Goal: Task Accomplishment & Management: Manage account settings

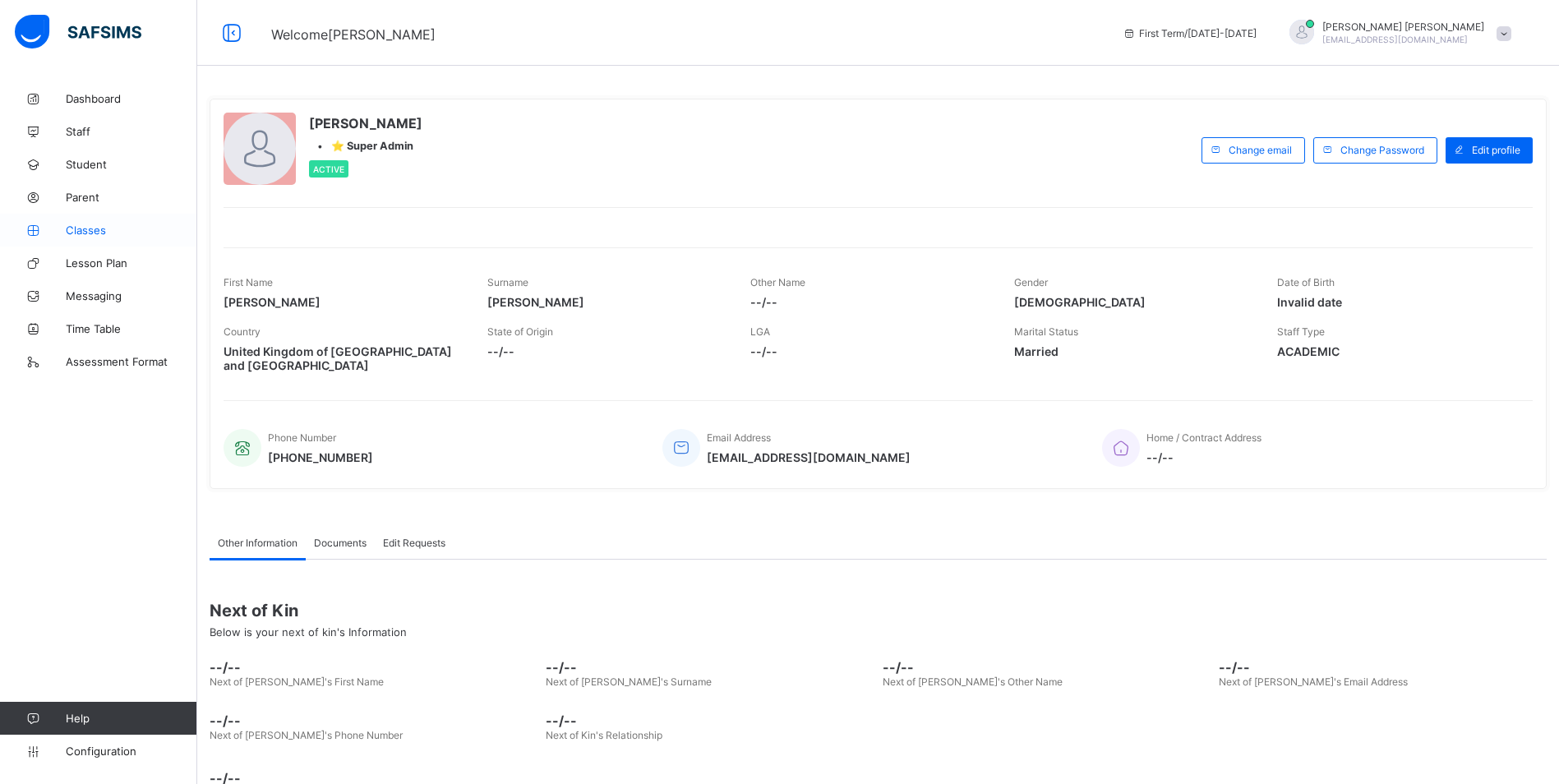
click at [81, 229] on span "Classes" at bounding box center [131, 230] width 131 height 13
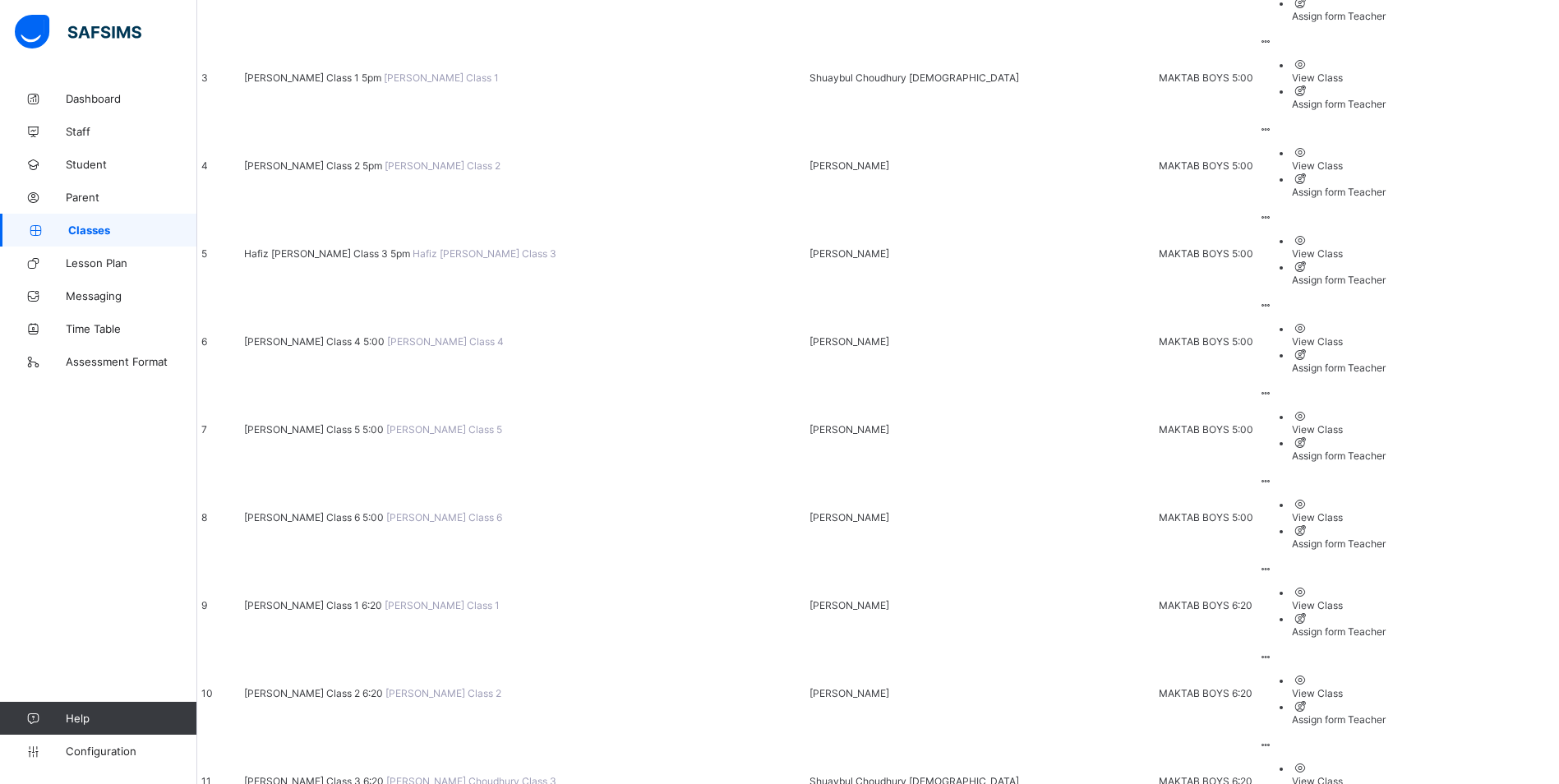
scroll to position [411, 0]
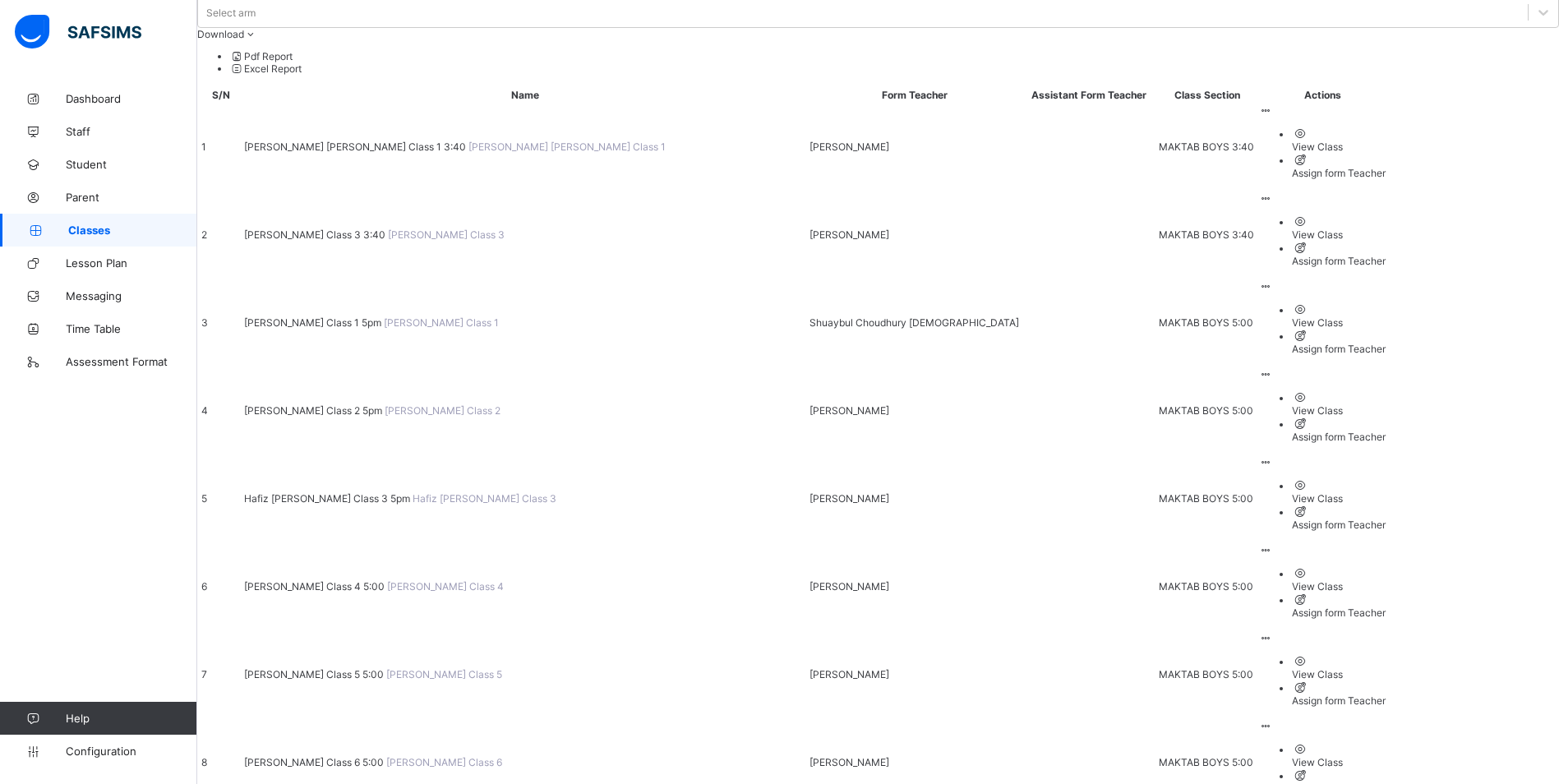
click at [349, 756] on span "[PERSON_NAME] Class 6 5:00" at bounding box center [314, 762] width 142 height 13
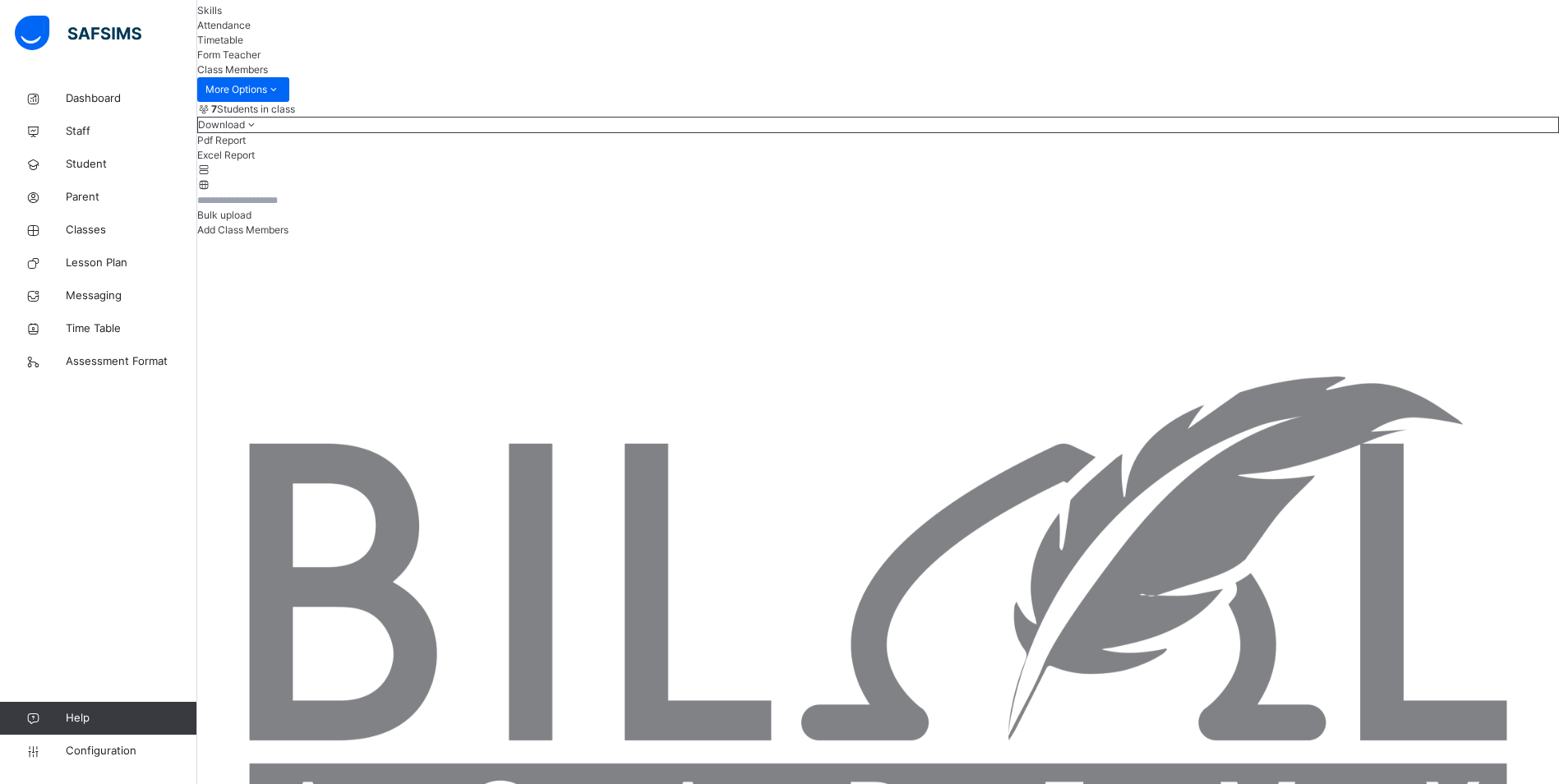
scroll to position [66, 0]
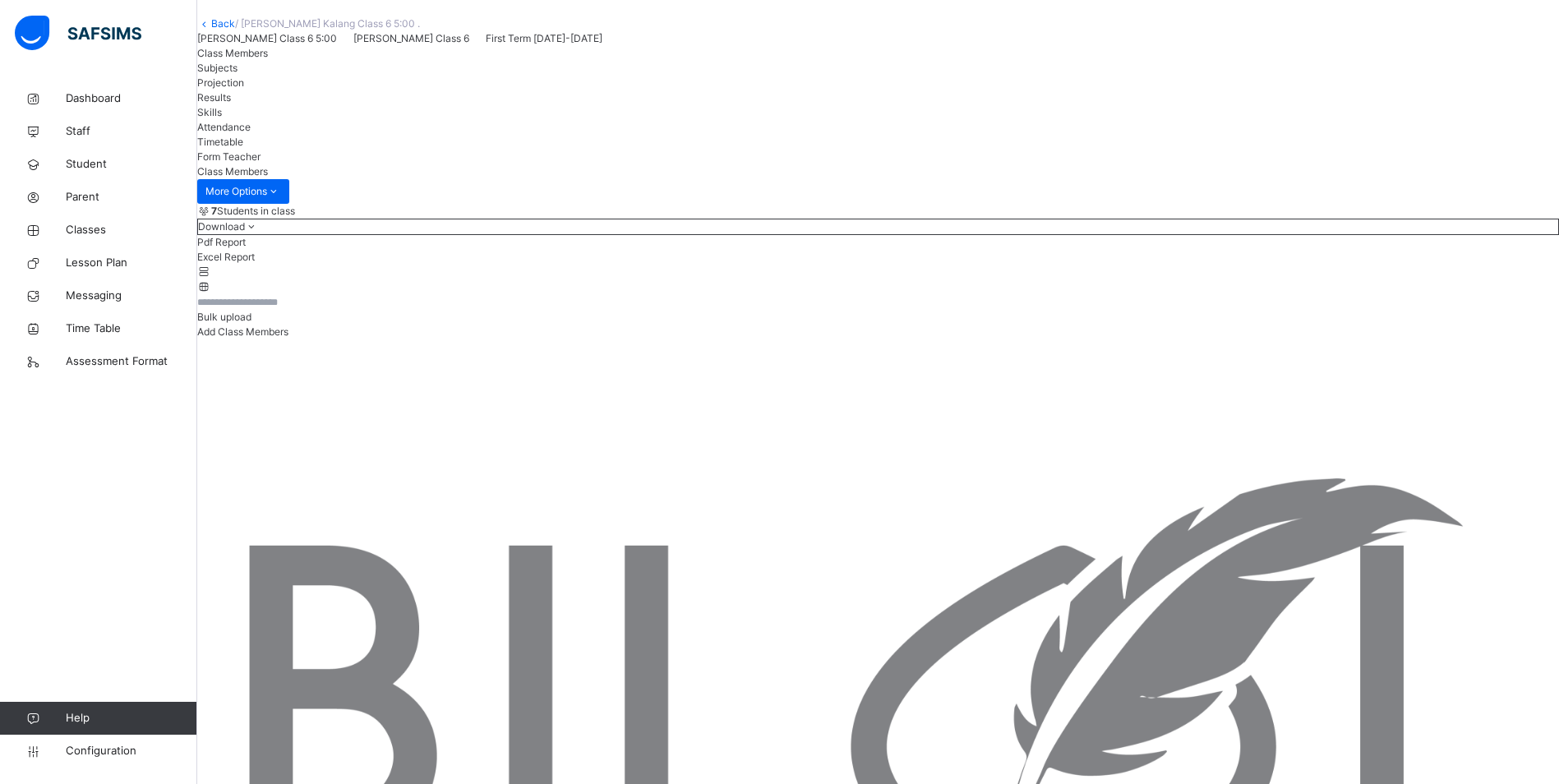
click at [243, 148] on span "Timetable" at bounding box center [220, 141] width 46 height 13
click at [268, 59] on span "Class Members" at bounding box center [233, 53] width 71 height 13
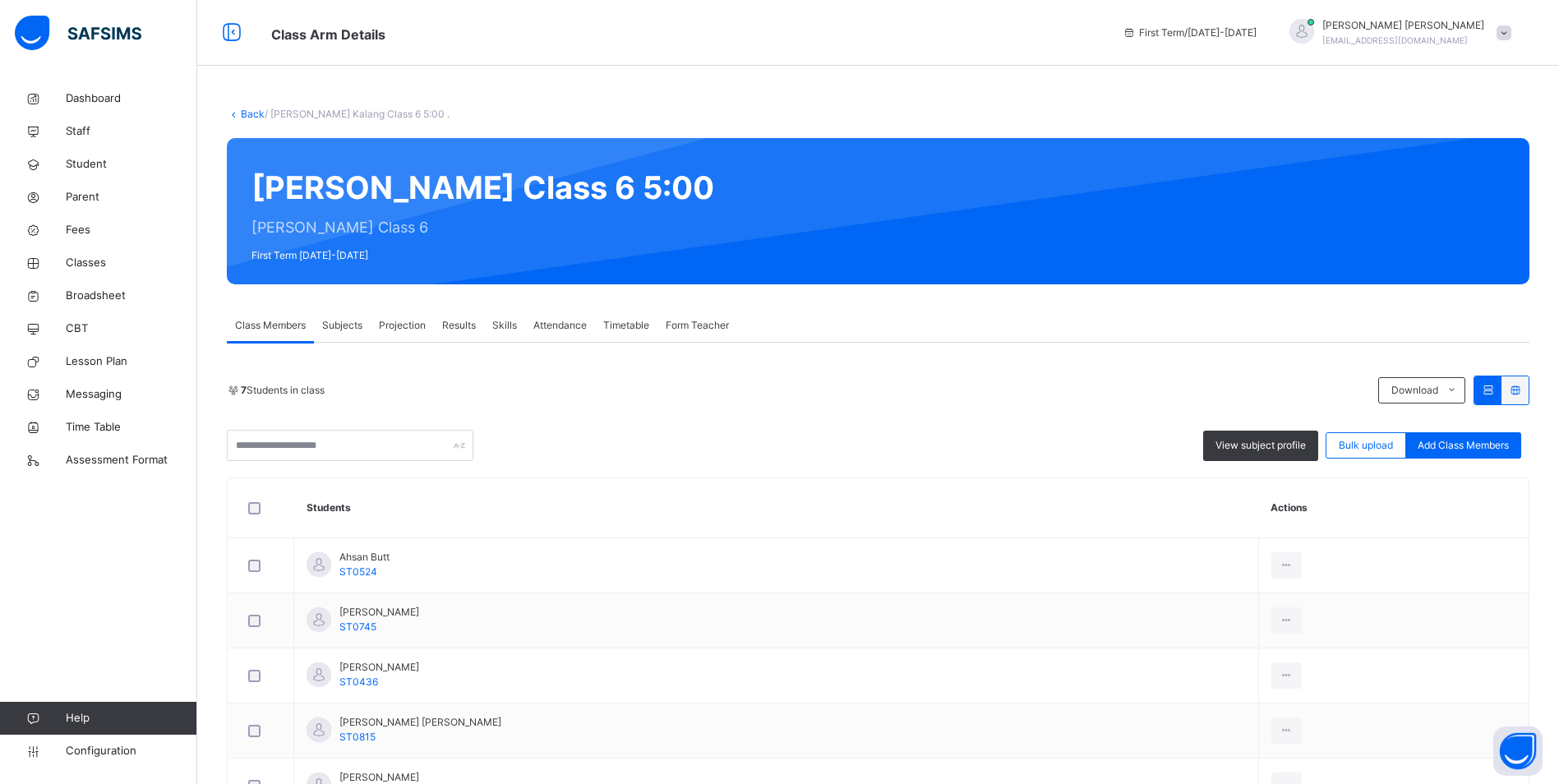
click at [568, 323] on span "Attendance" at bounding box center [561, 325] width 54 height 15
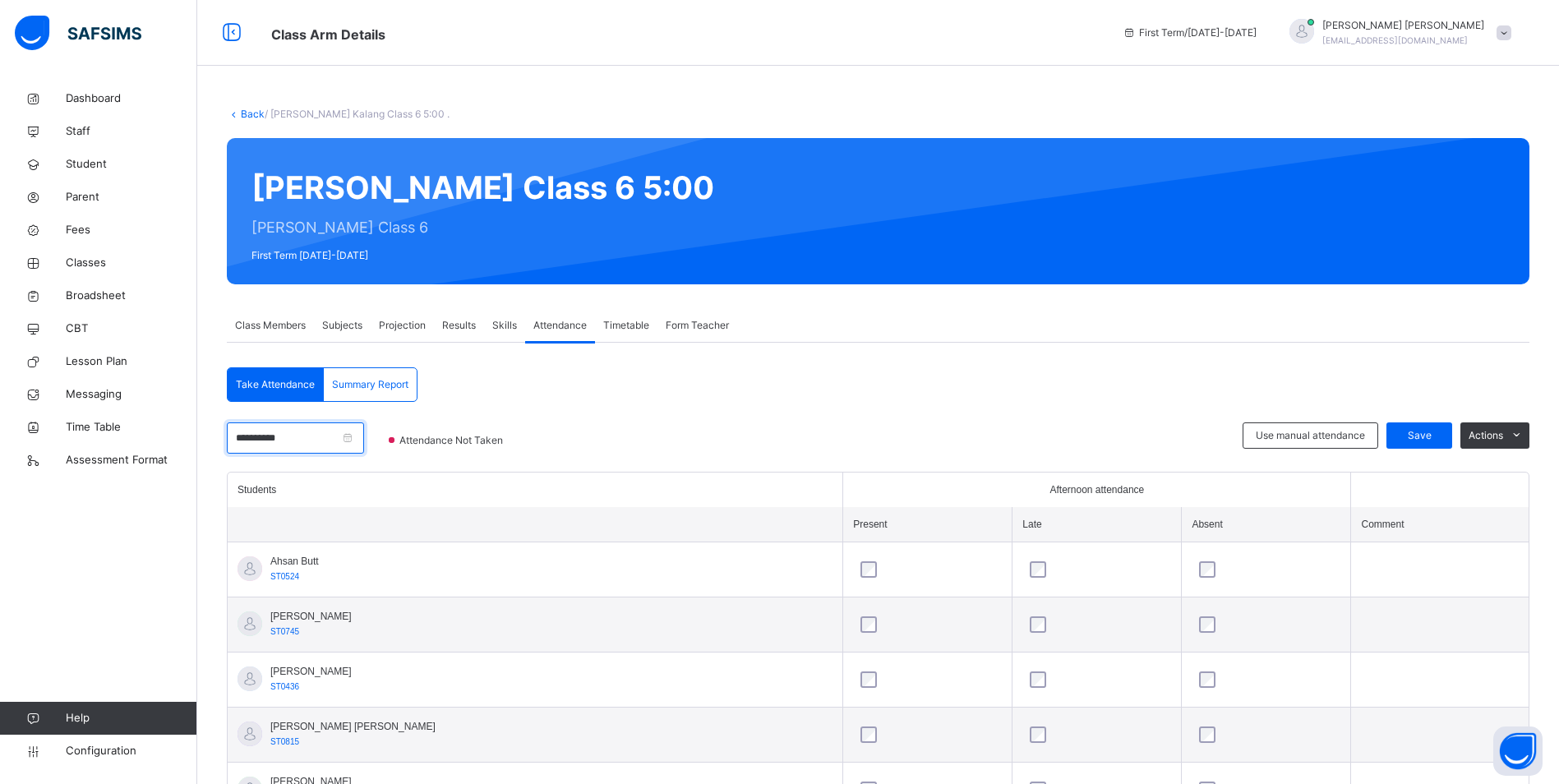
click at [323, 432] on input "**********" at bounding box center [295, 438] width 137 height 31
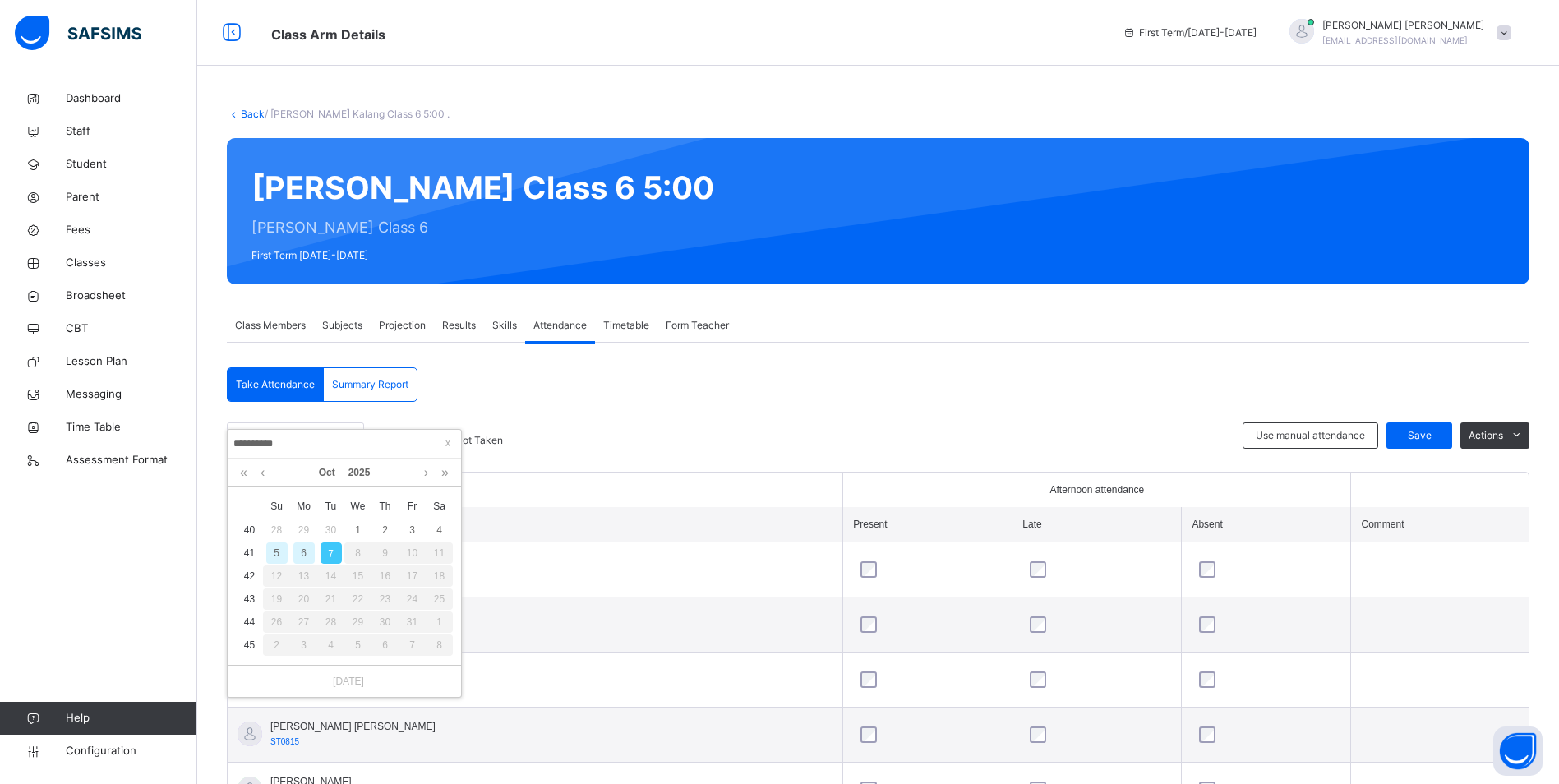
click at [308, 555] on div "6" at bounding box center [303, 552] width 21 height 21
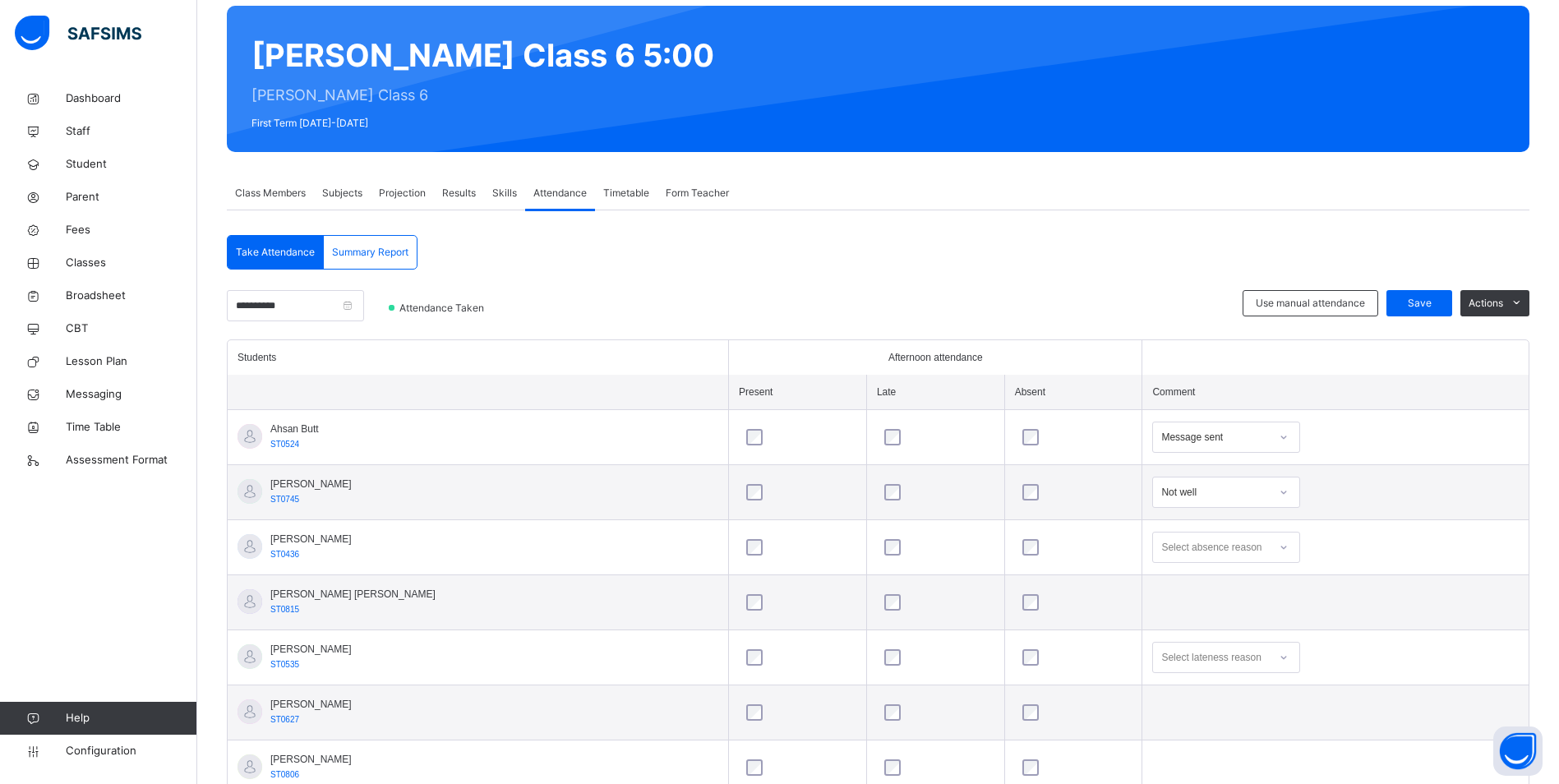
scroll to position [165, 0]
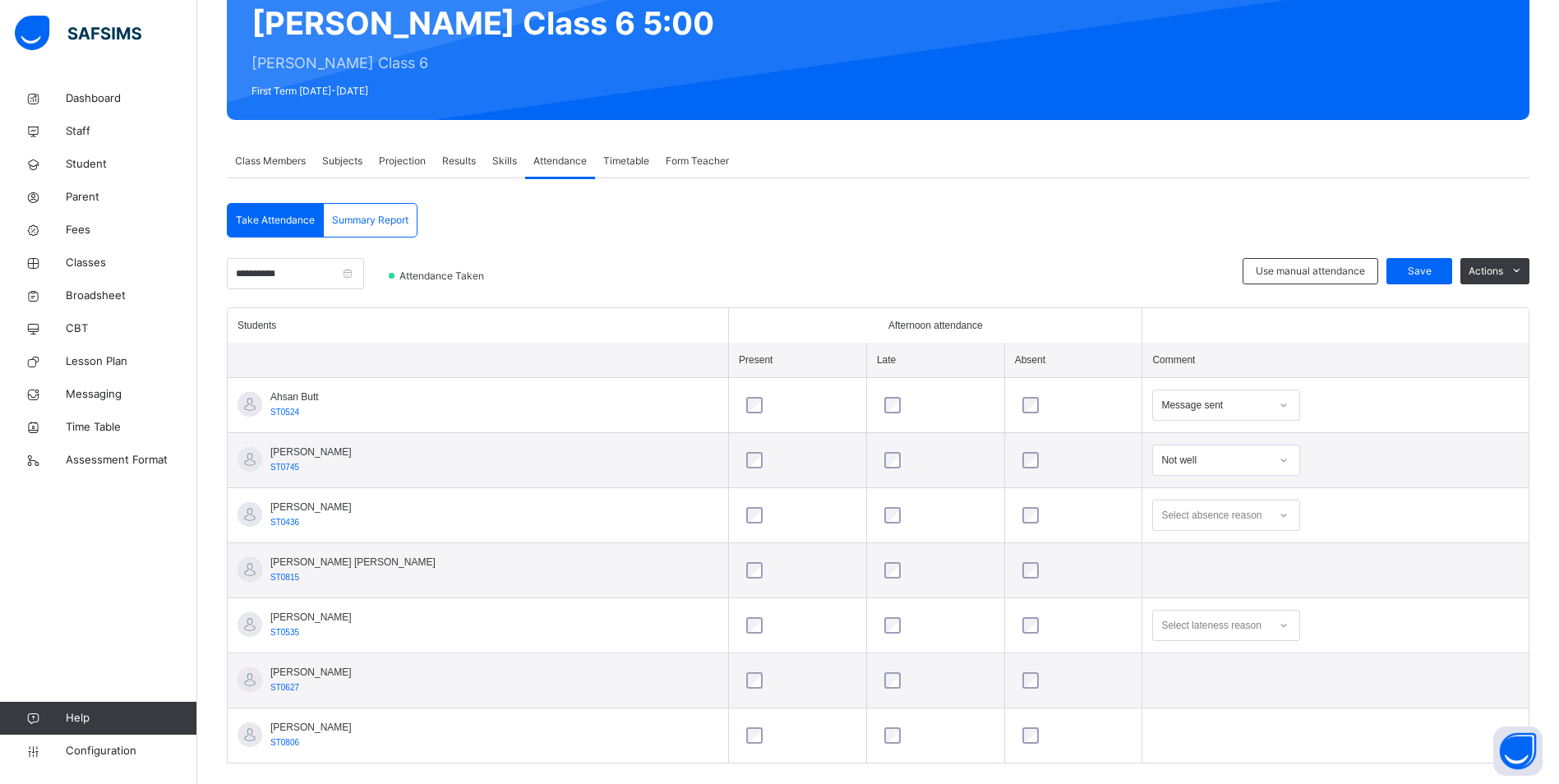
click at [1279, 408] on icon at bounding box center [1284, 405] width 10 height 17
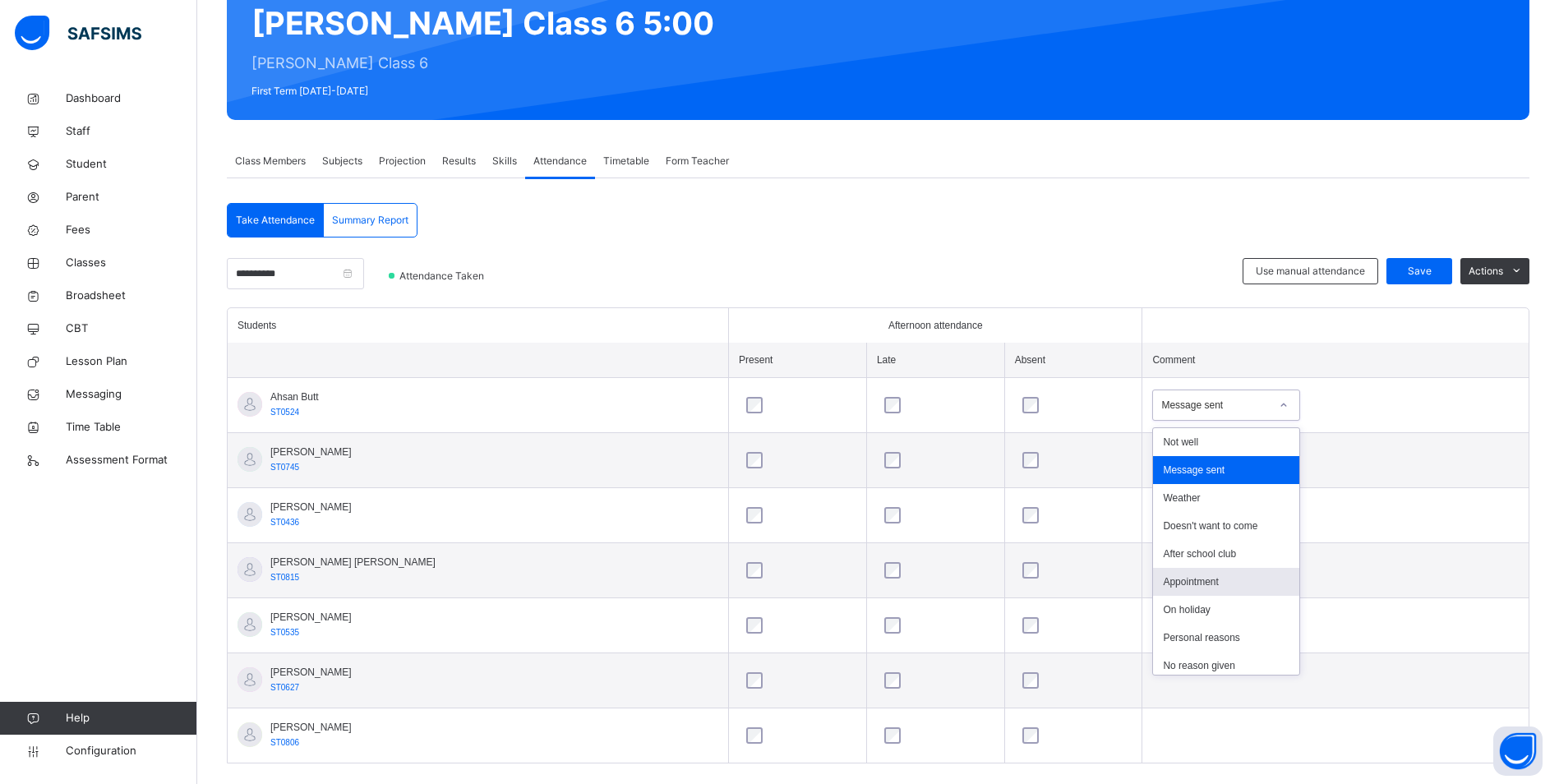
scroll to position [271, 0]
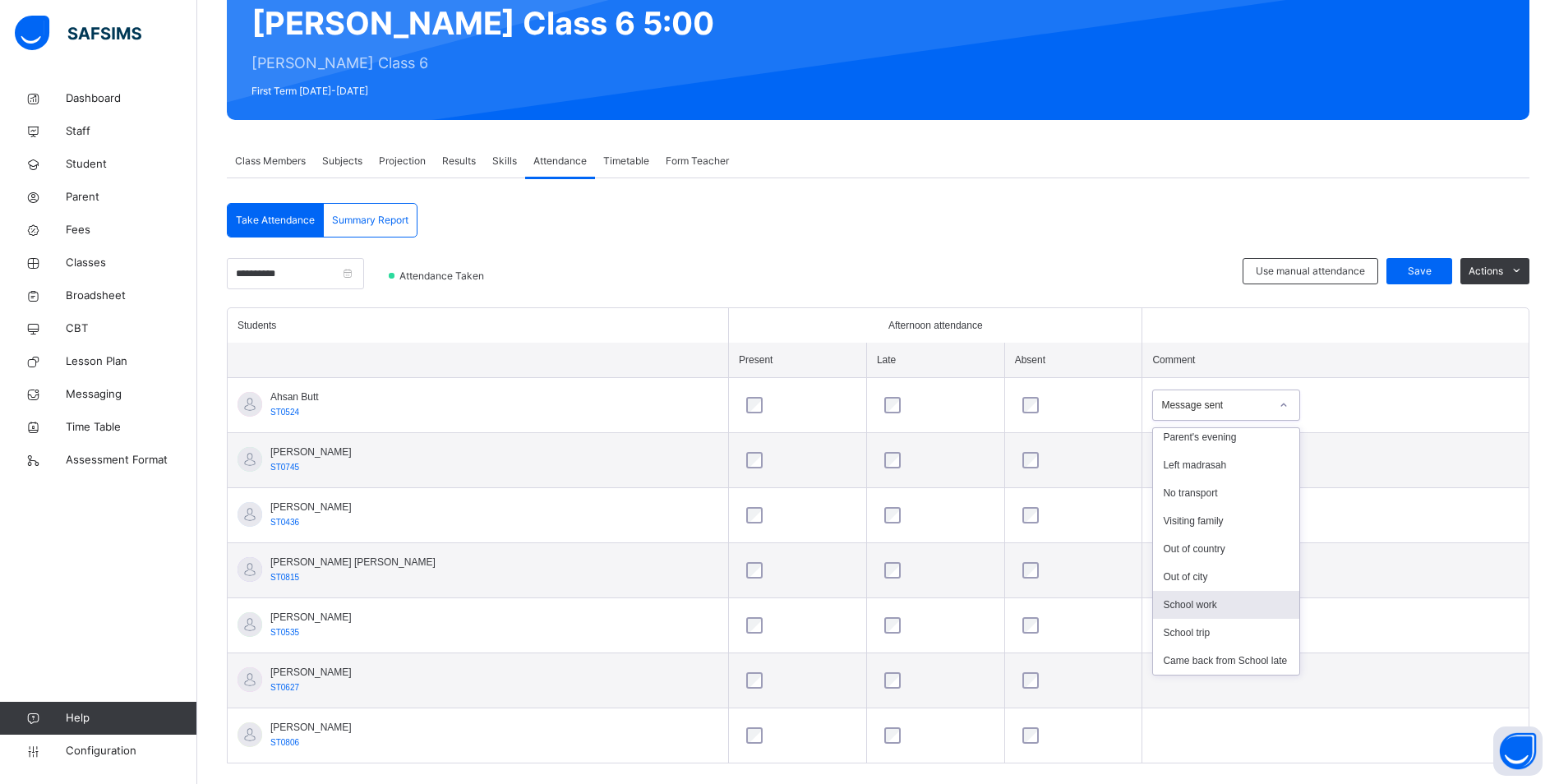
click at [1221, 593] on div "School work" at bounding box center [1226, 604] width 146 height 28
click at [1426, 274] on span "Save" at bounding box center [1419, 271] width 41 height 15
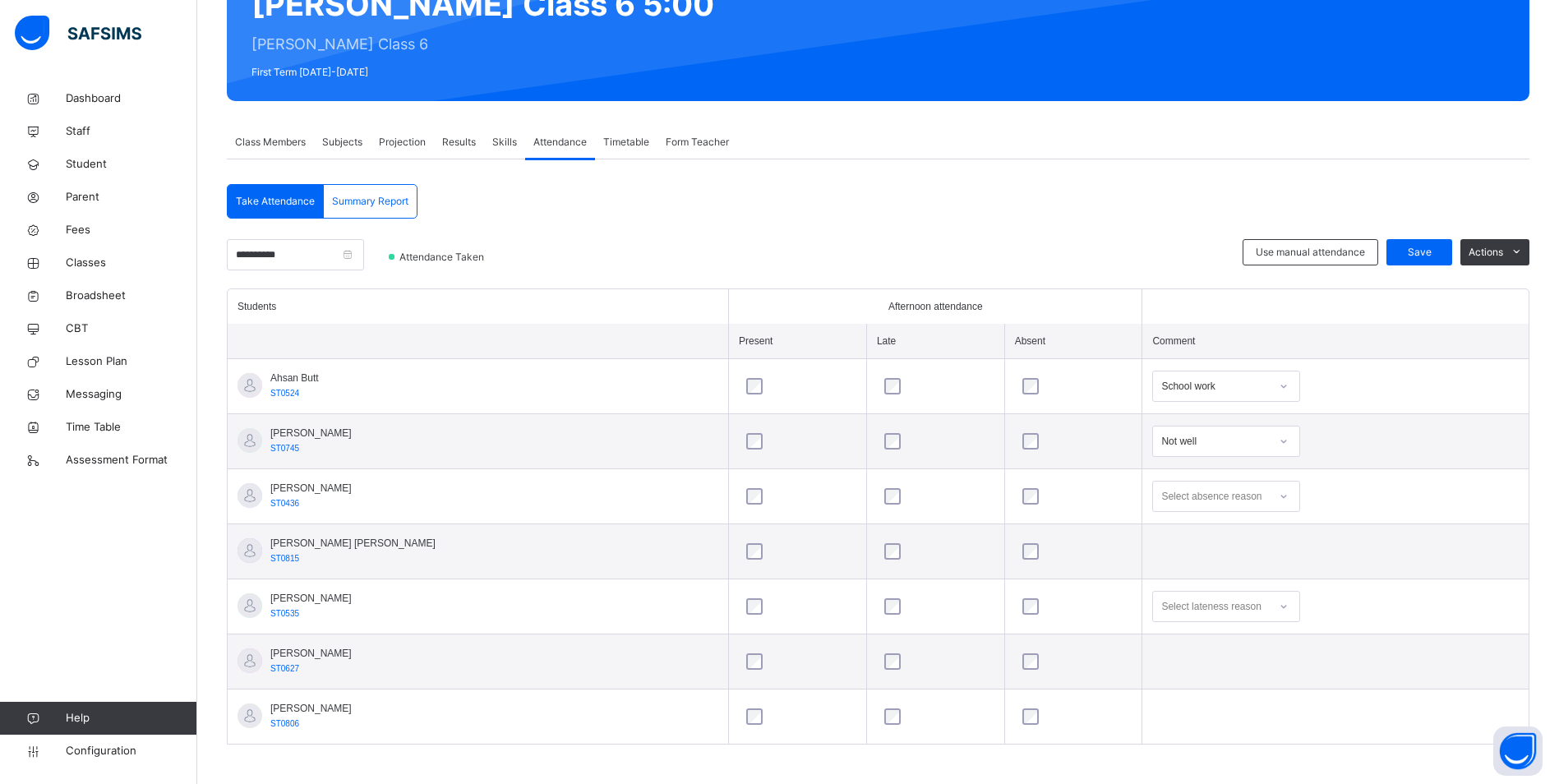
scroll to position [189, 0]
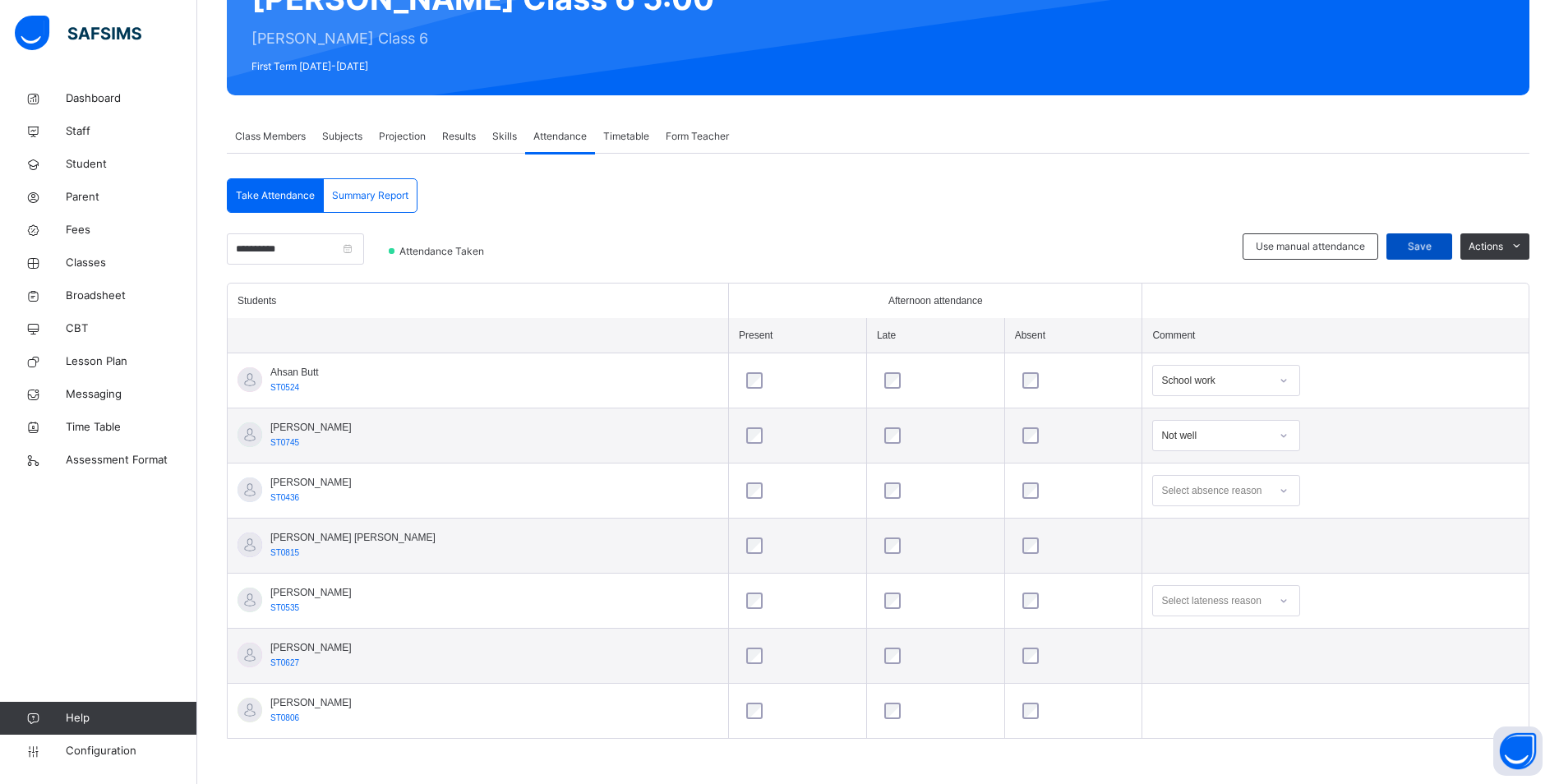
click at [1439, 244] on span "Save" at bounding box center [1419, 247] width 41 height 15
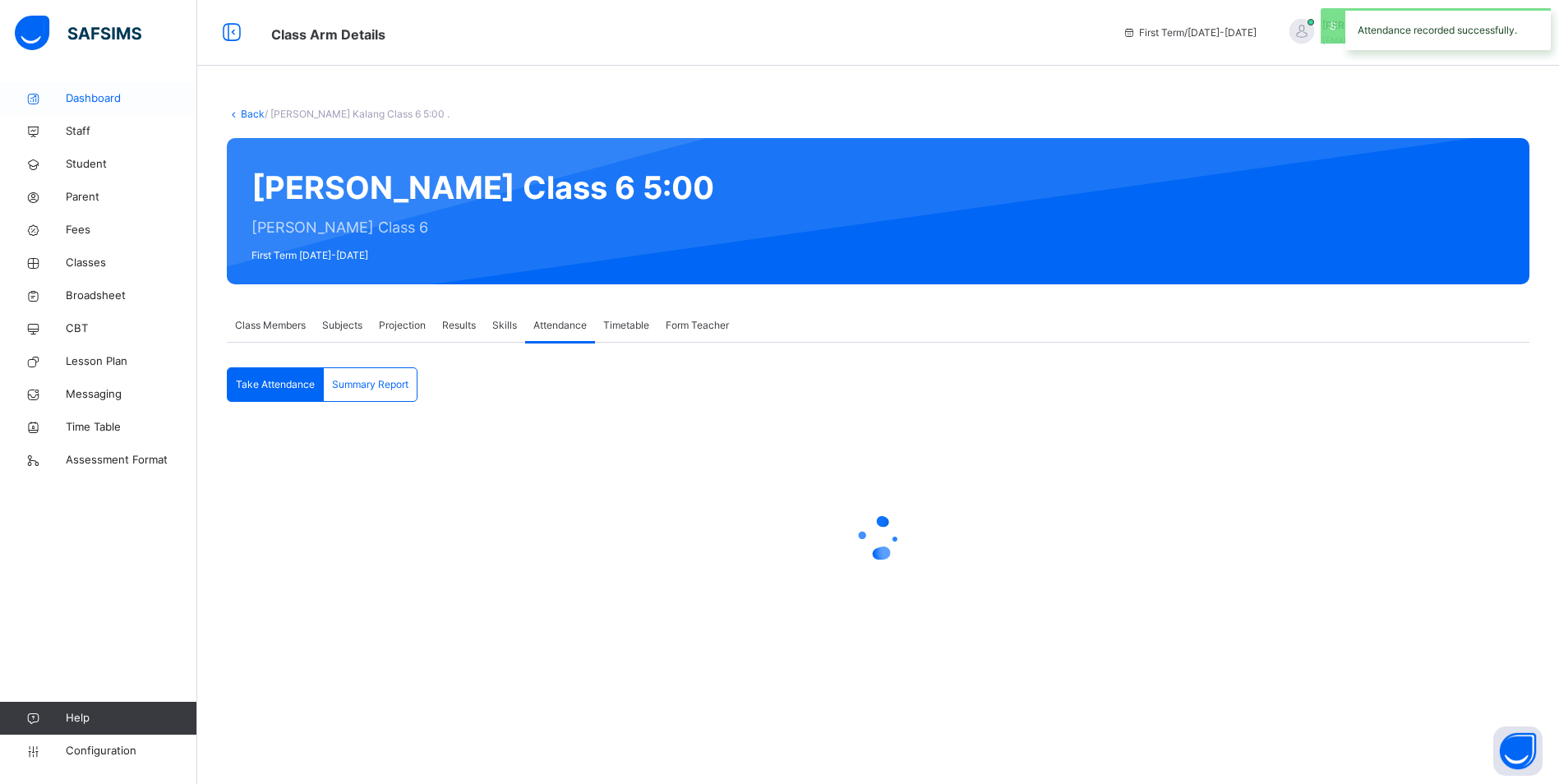
scroll to position [0, 0]
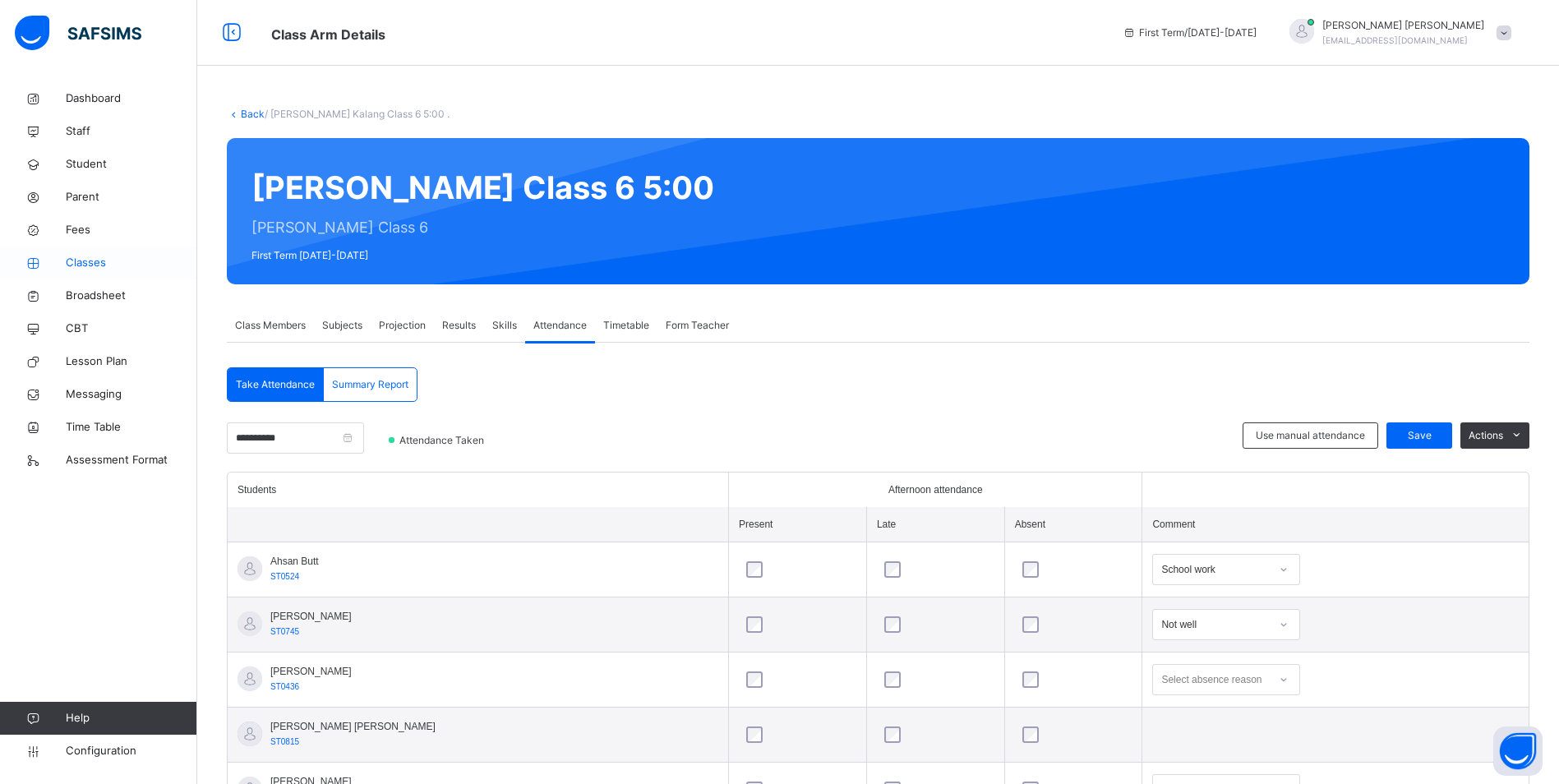
click at [92, 254] on link "Classes" at bounding box center [98, 262] width 198 height 33
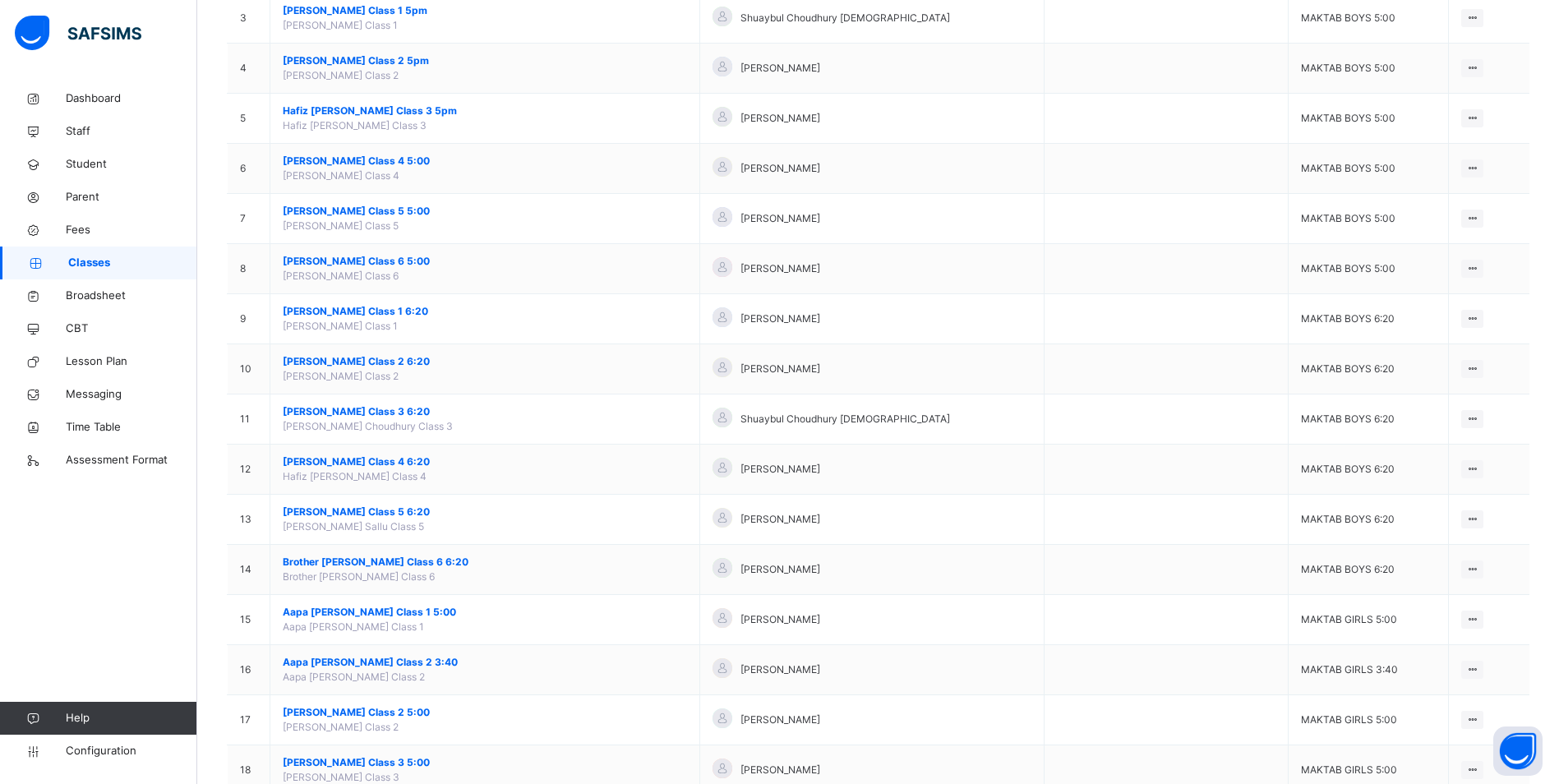
scroll to position [411, 0]
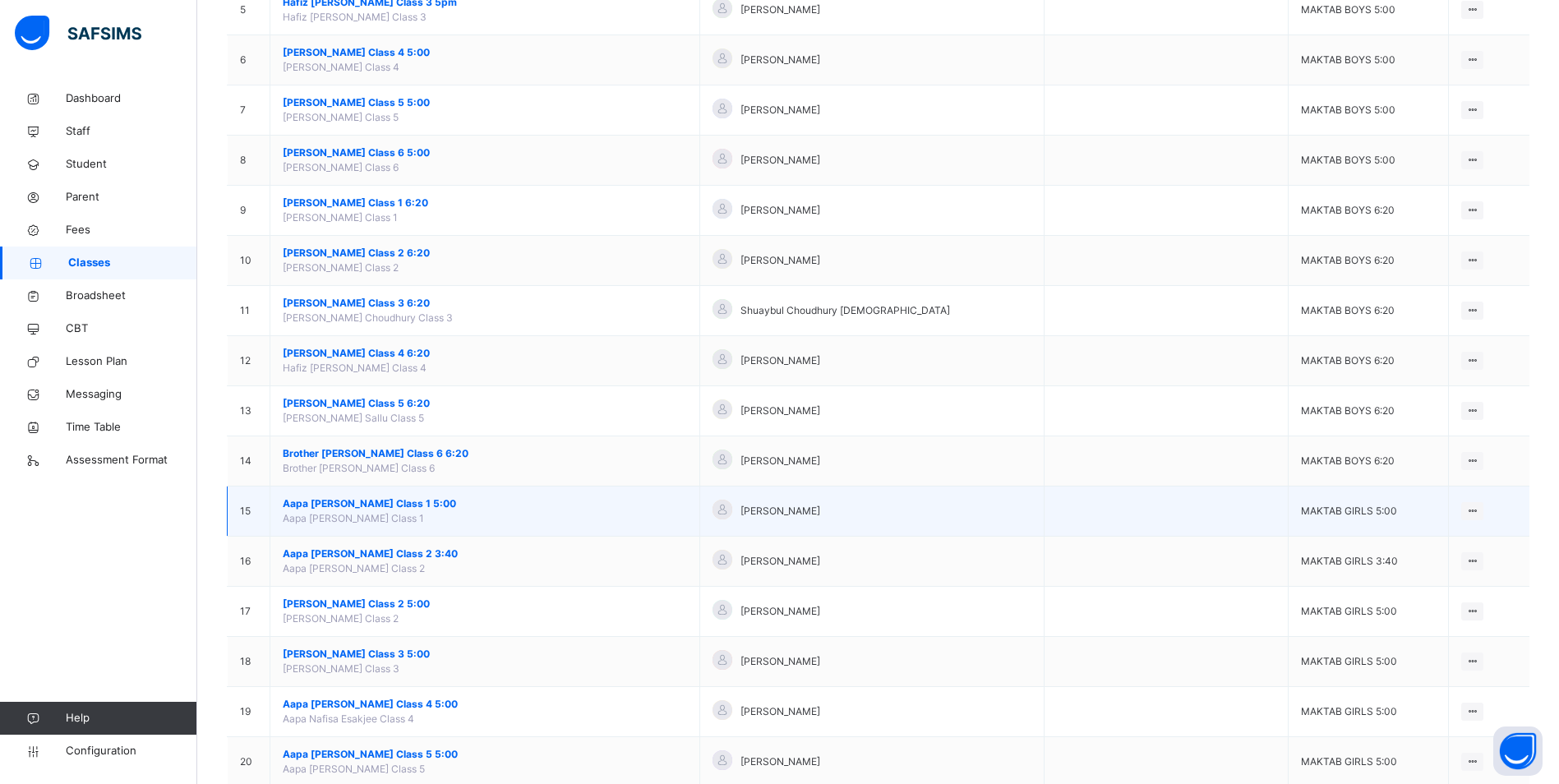
click at [354, 505] on span "Aapa [PERSON_NAME] Class 1 5:00" at bounding box center [484, 504] width 404 height 15
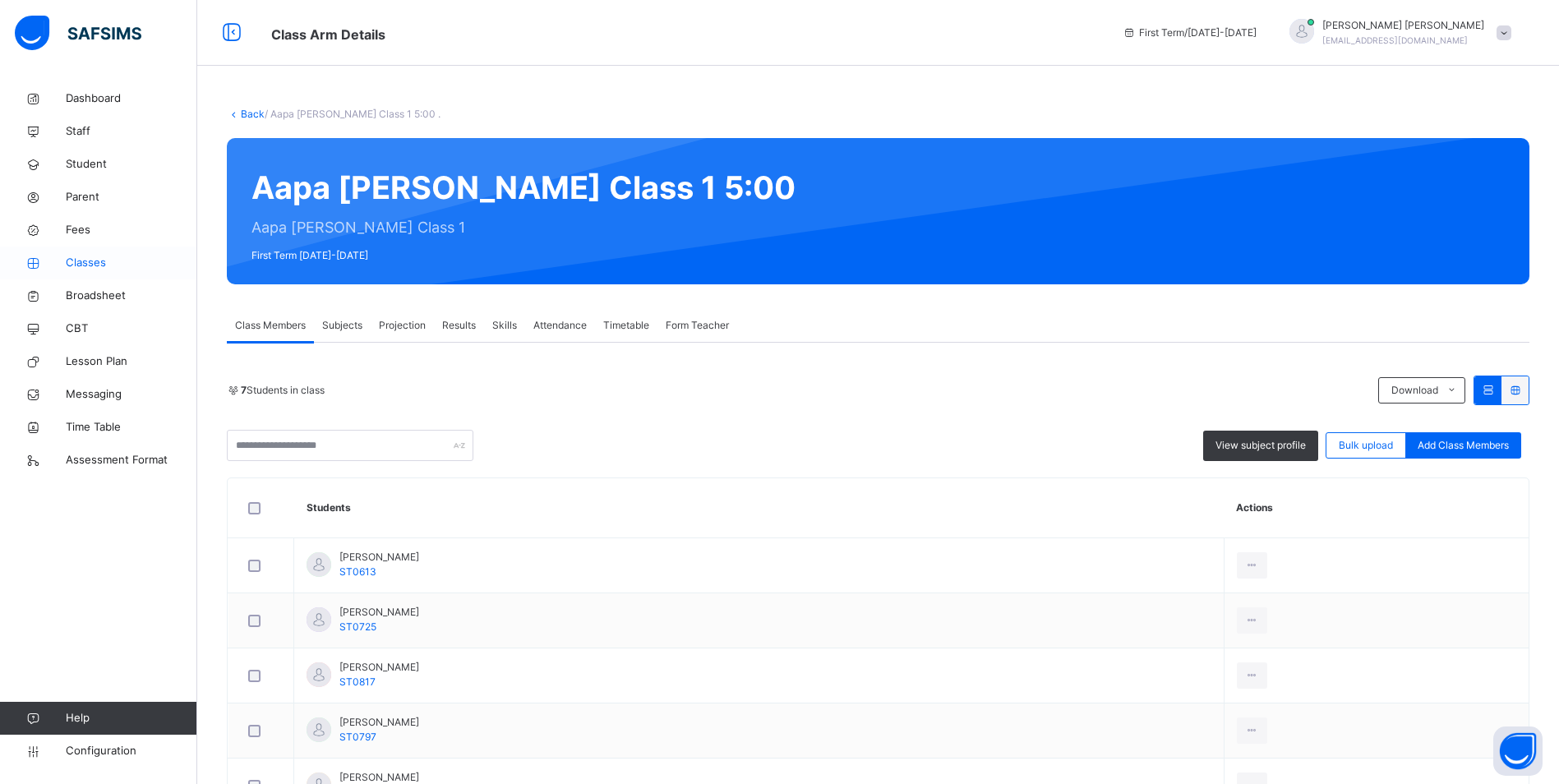
click at [87, 257] on span "Classes" at bounding box center [131, 263] width 131 height 17
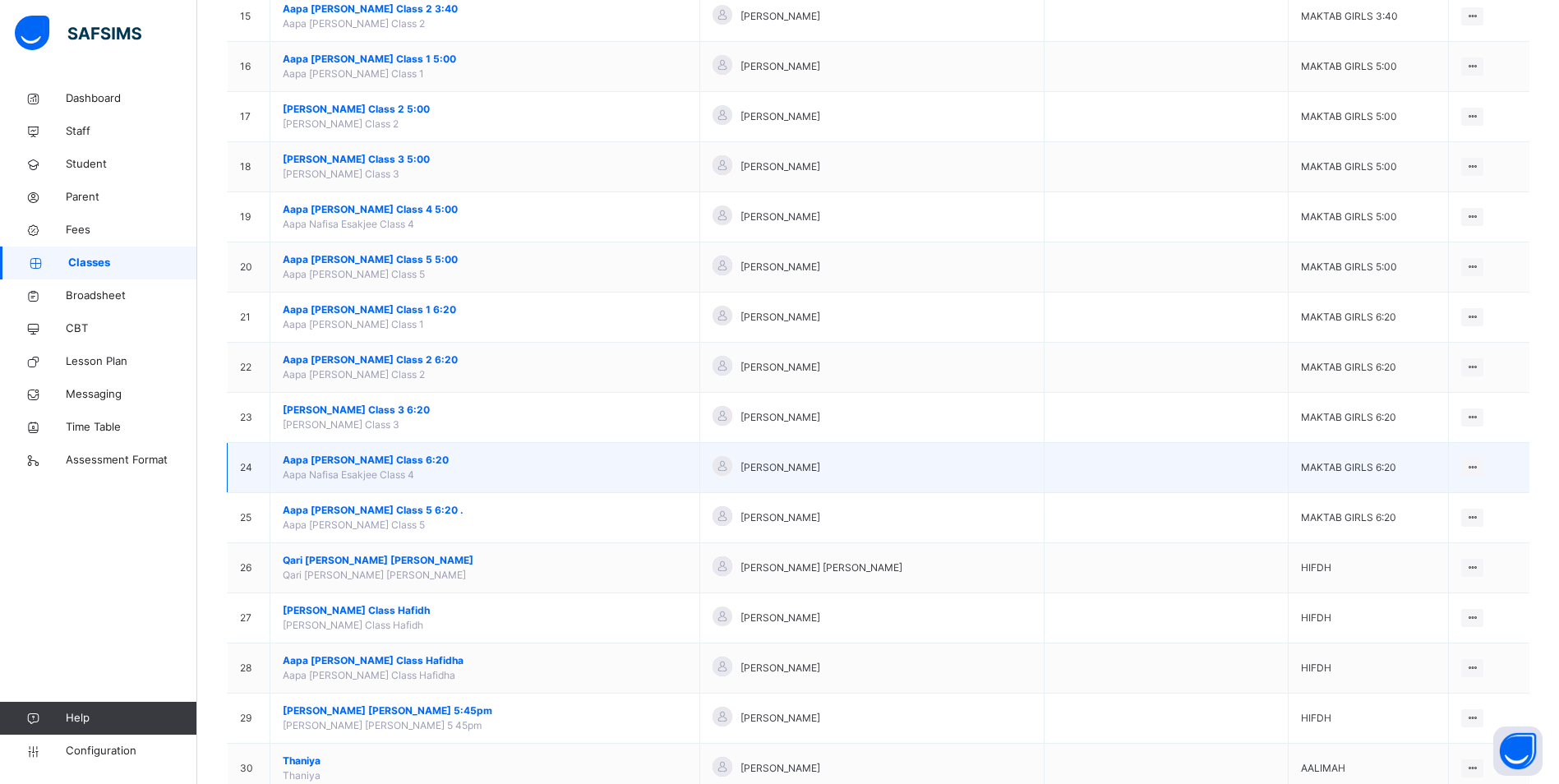
scroll to position [904, 0]
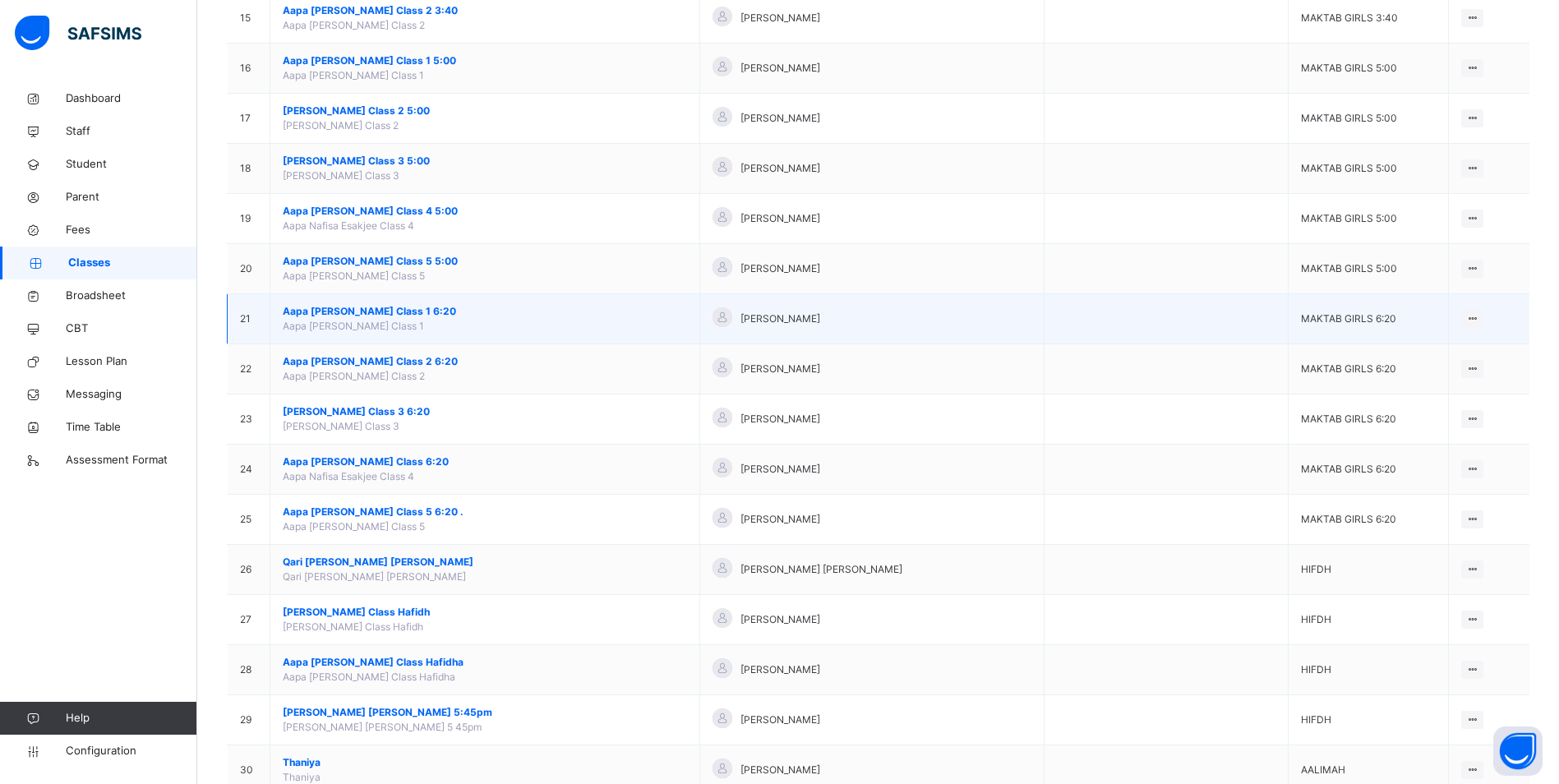
click at [414, 313] on span "Aapa [PERSON_NAME] Class 1 6:20" at bounding box center [484, 312] width 404 height 15
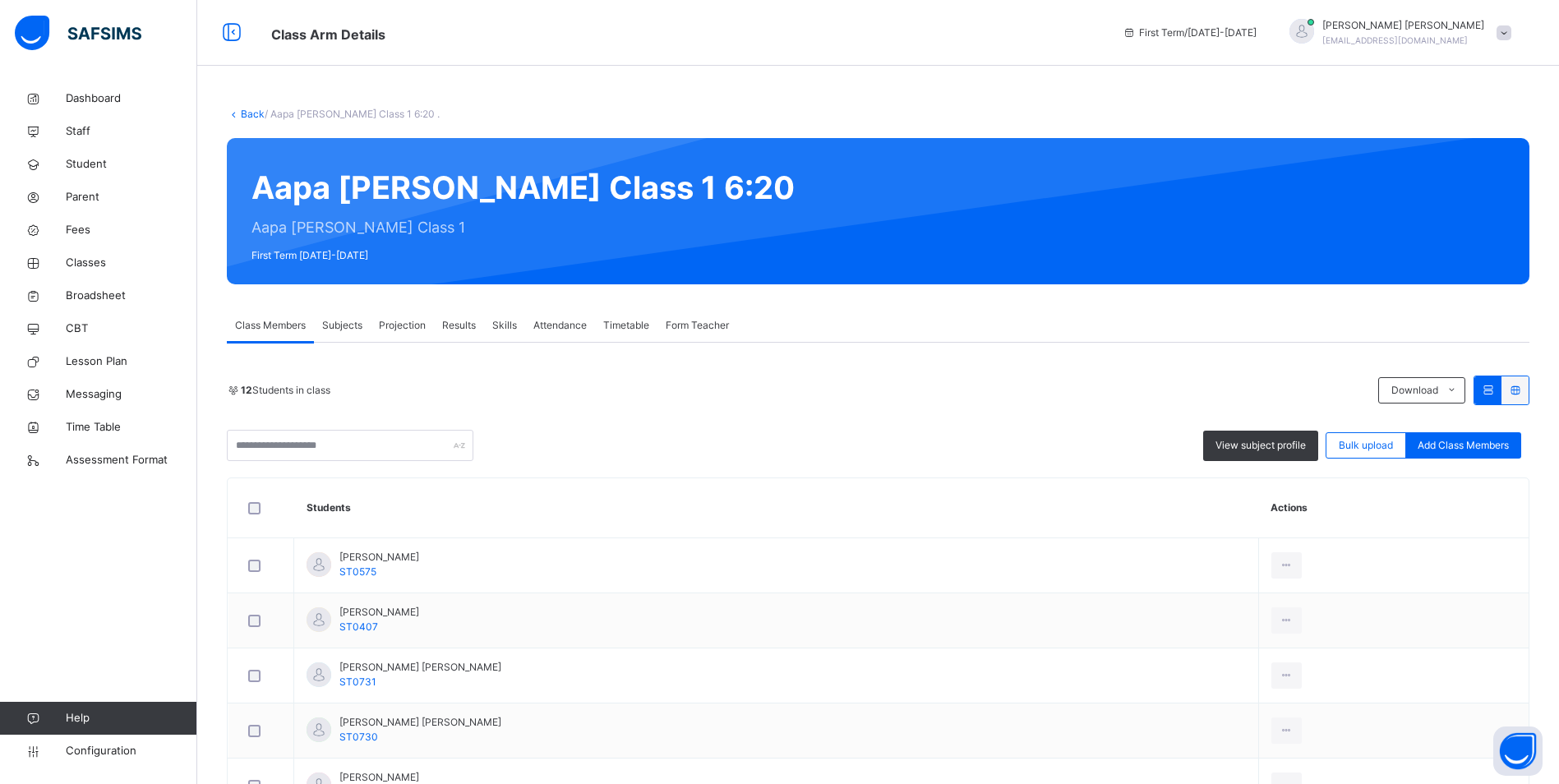
click at [561, 329] on span "Attendance" at bounding box center [561, 325] width 54 height 15
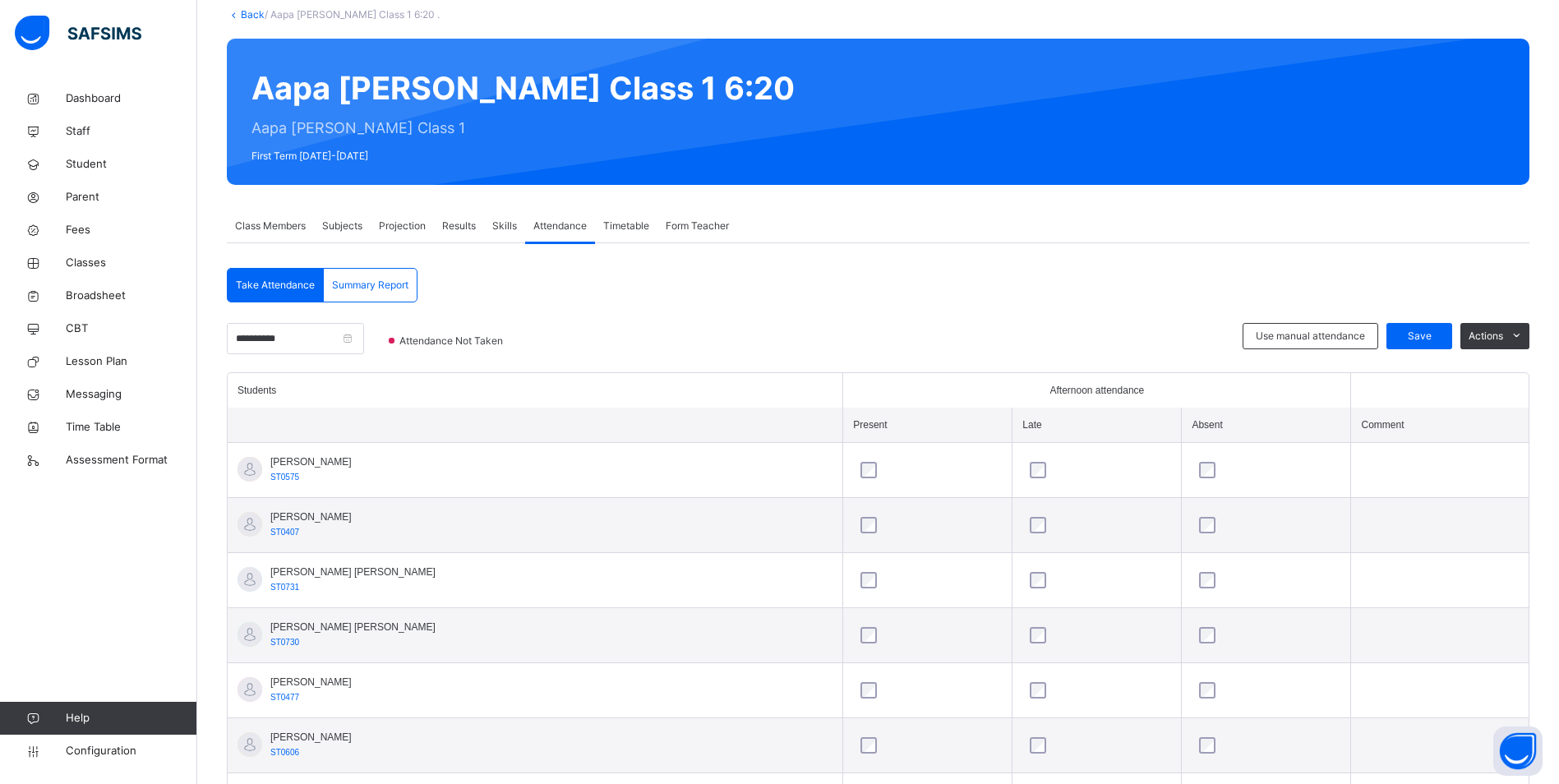
scroll to position [165, 0]
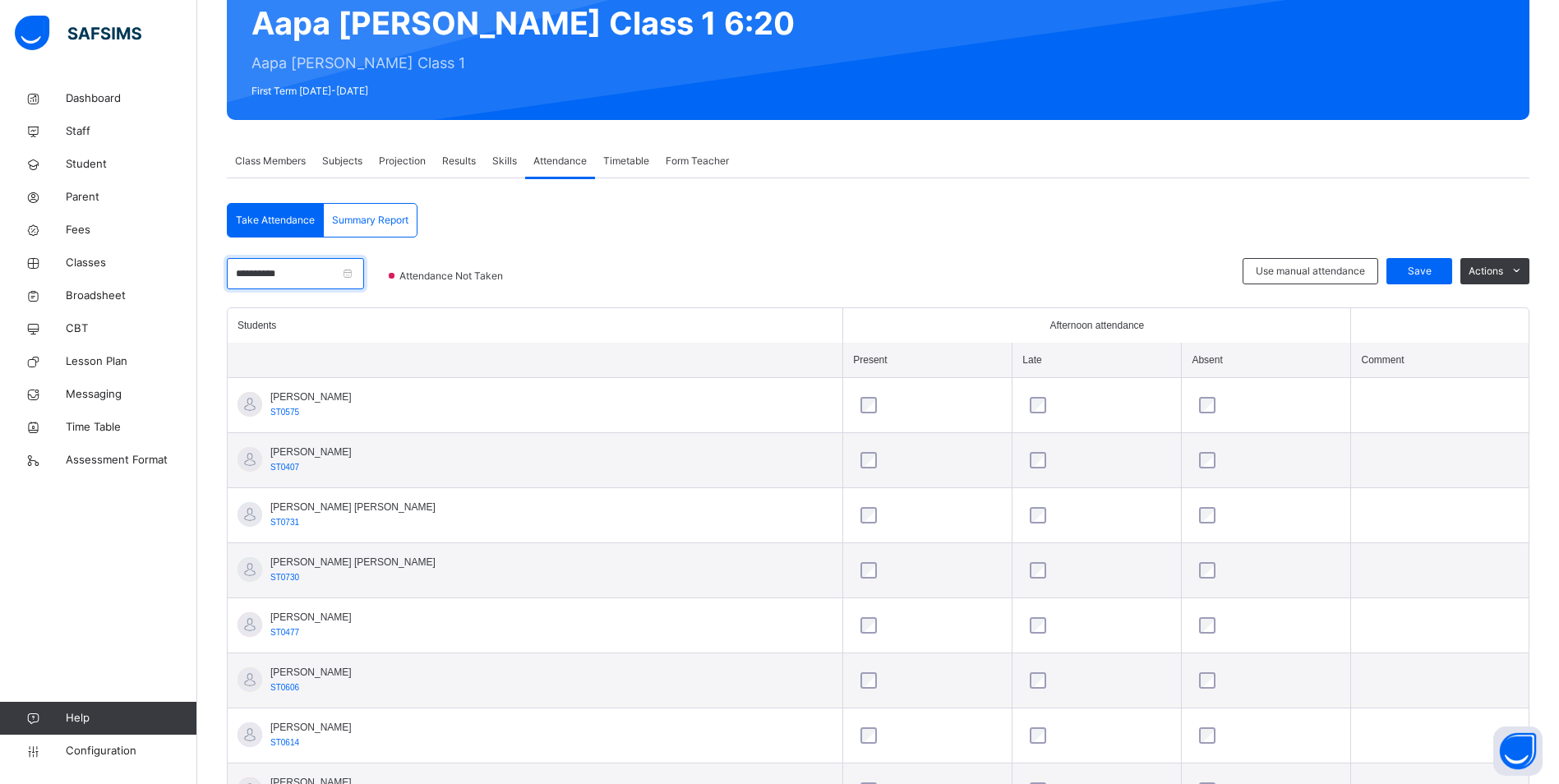
click at [329, 275] on input "**********" at bounding box center [295, 273] width 137 height 31
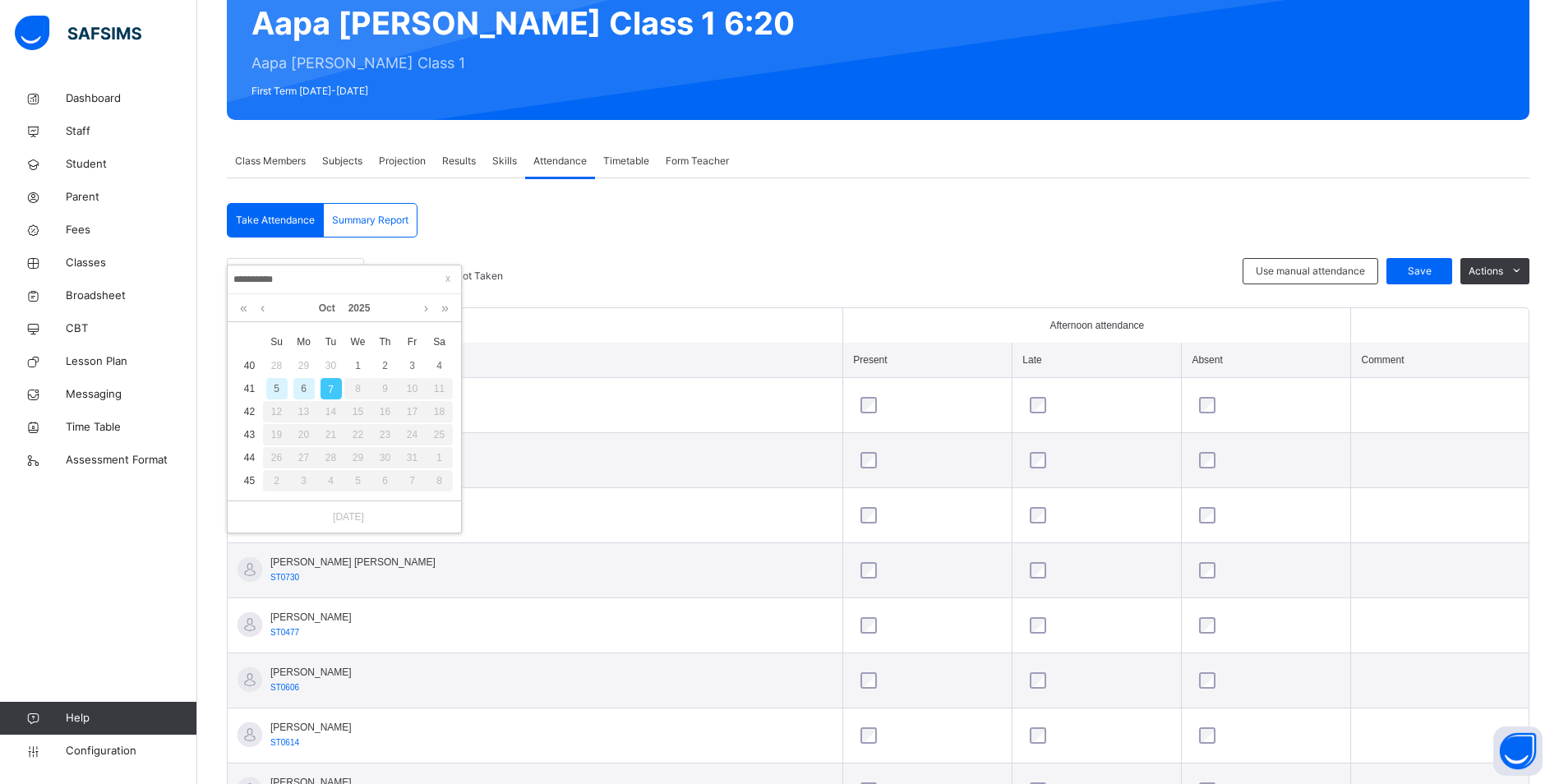
click at [303, 392] on div "6" at bounding box center [303, 388] width 21 height 21
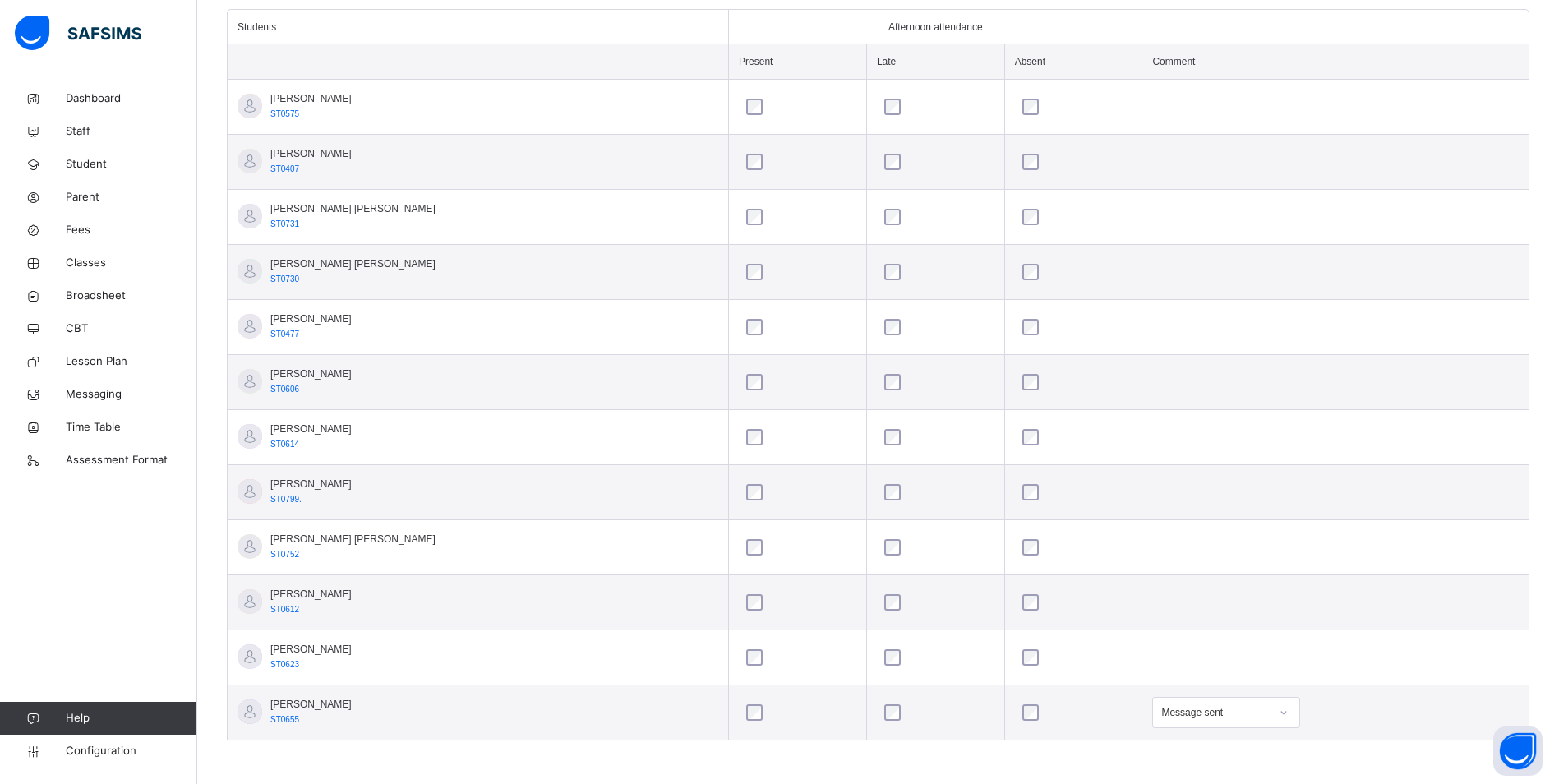
scroll to position [465, 0]
click at [1261, 713] on div "Message sent" at bounding box center [1226, 710] width 148 height 31
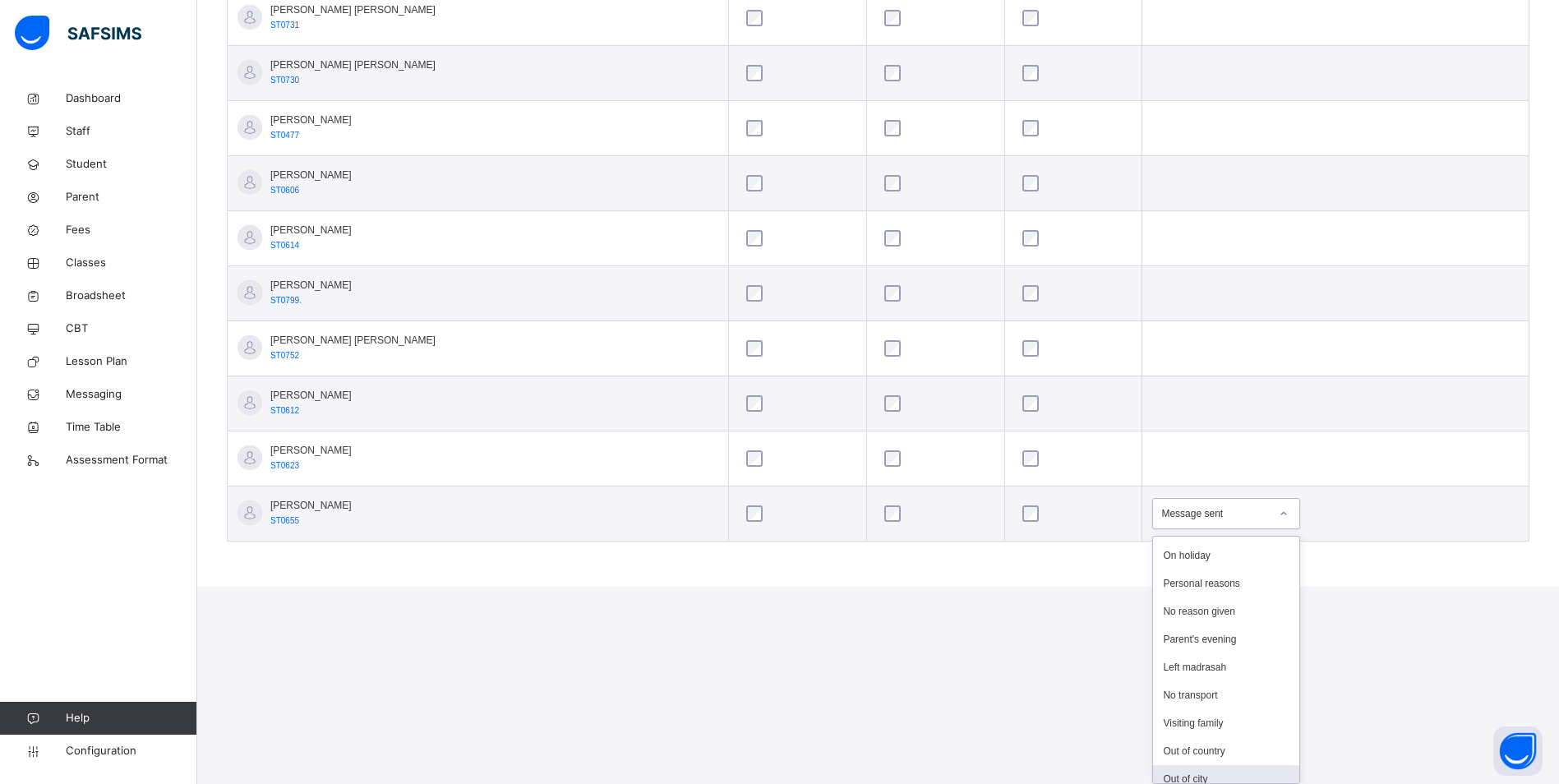
scroll to position [165, 0]
click at [1203, 697] on div "No transport" at bounding box center [1226, 693] width 146 height 28
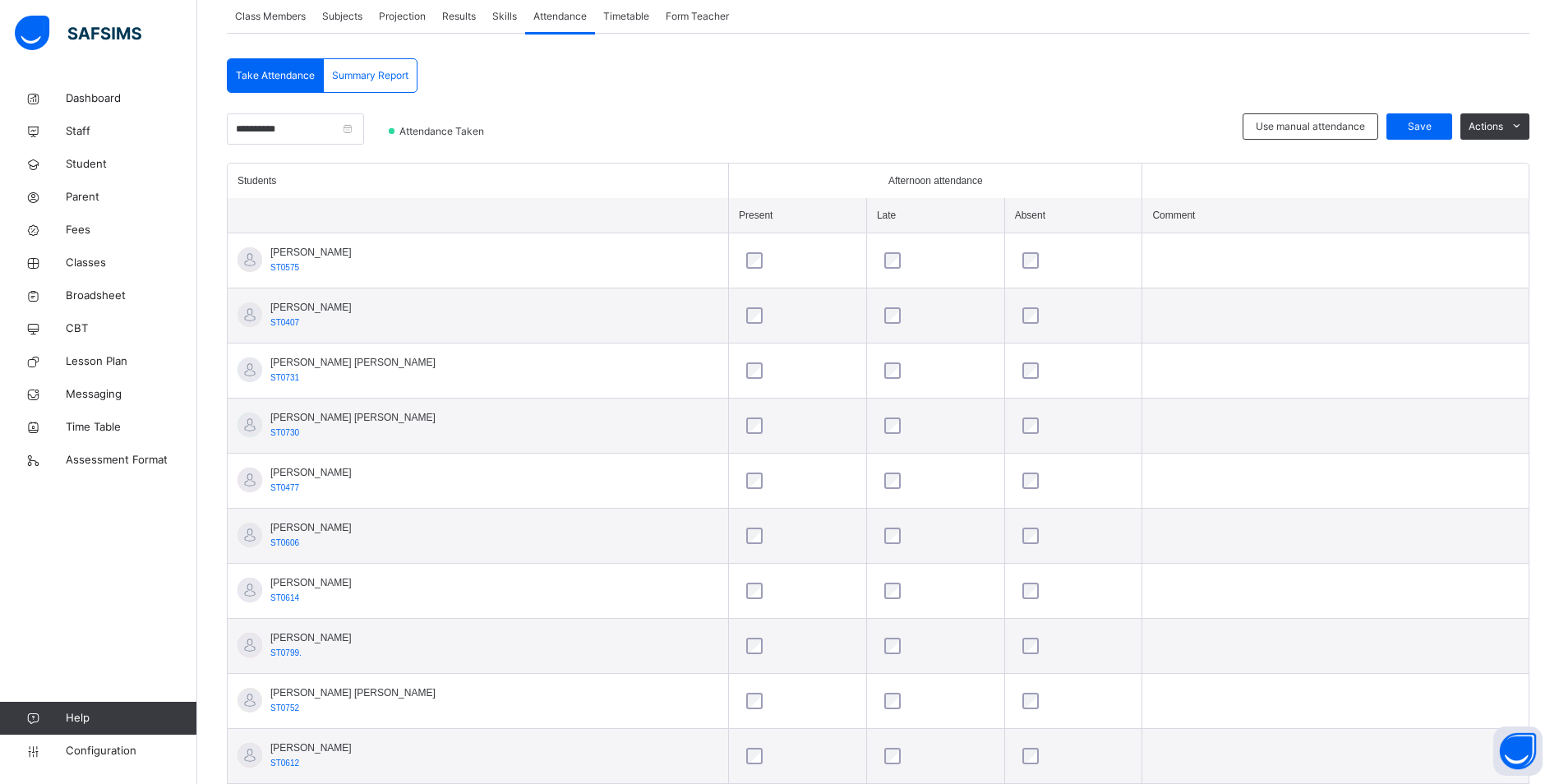
scroll to position [54, 0]
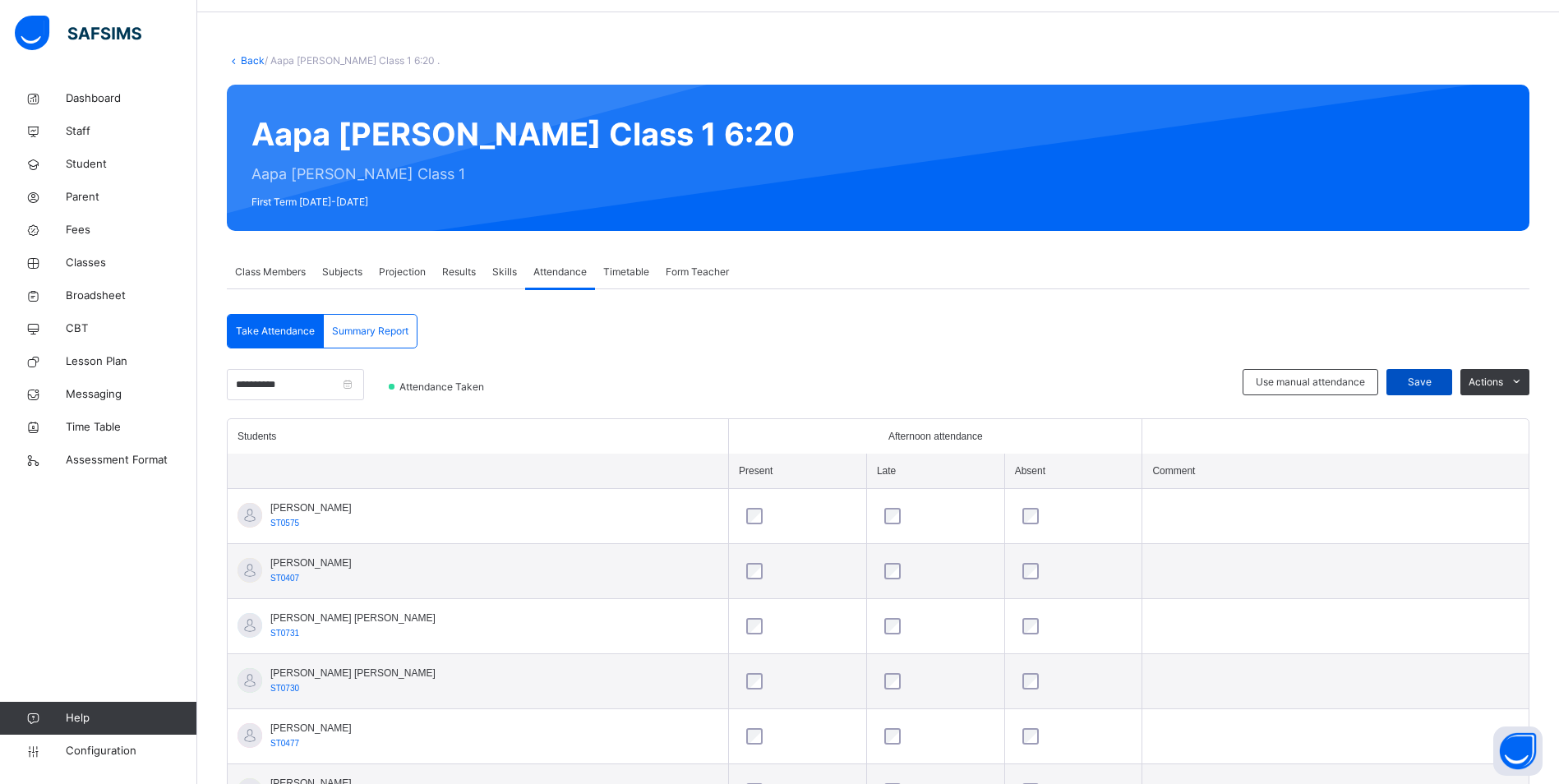
click at [1434, 377] on span "Save" at bounding box center [1419, 382] width 41 height 15
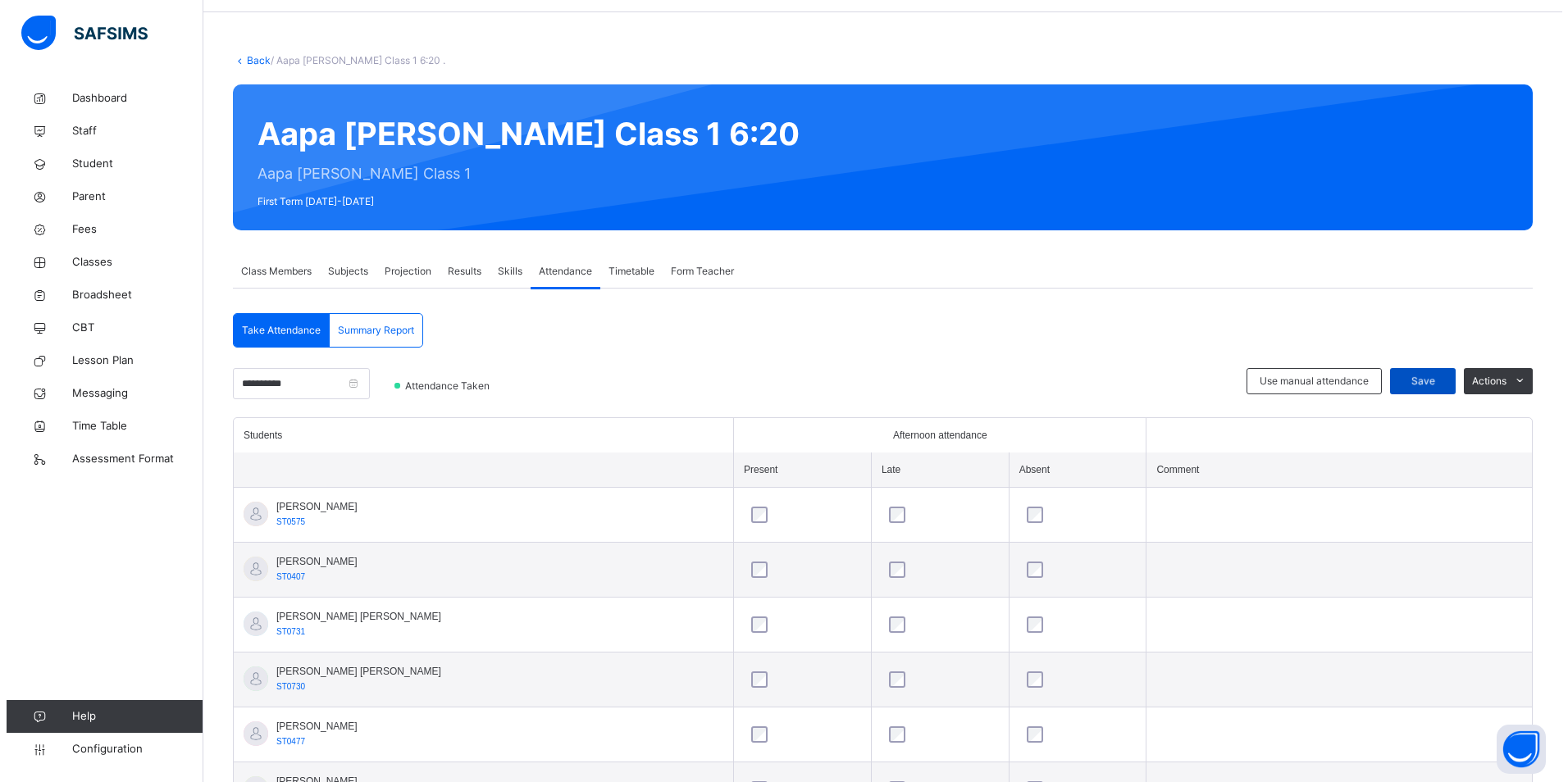
scroll to position [0, 0]
